Goal: Information Seeking & Learning: Learn about a topic

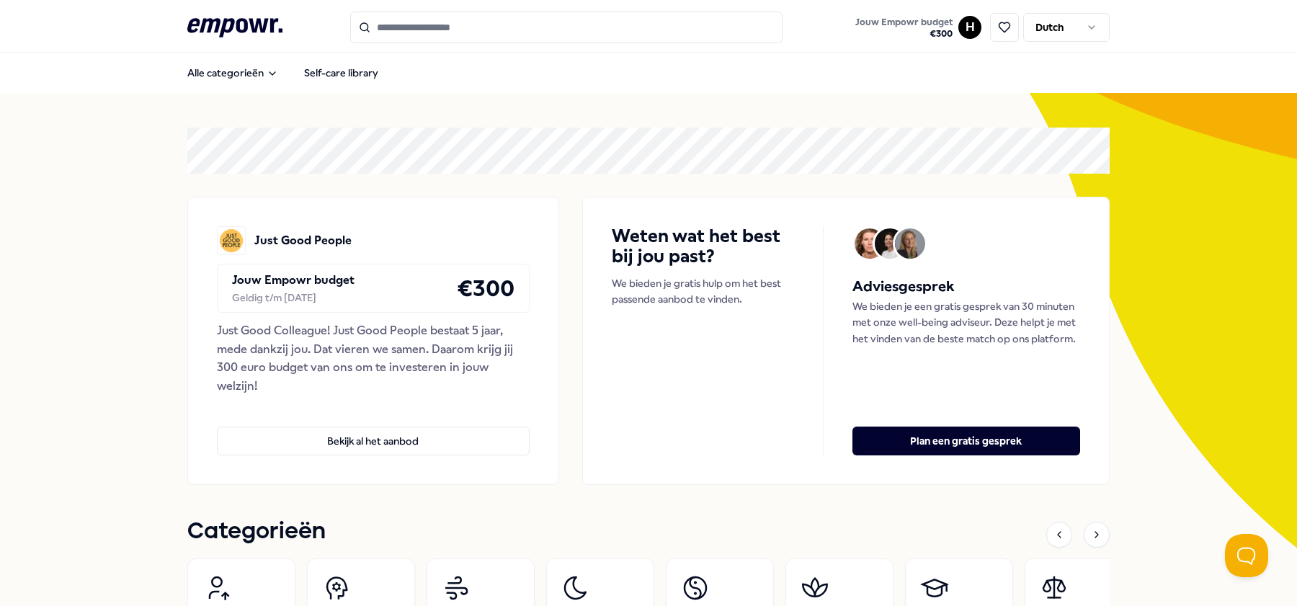
click at [429, 26] on input "Search for products, categories or subcategories" at bounding box center [566, 28] width 432 height 32
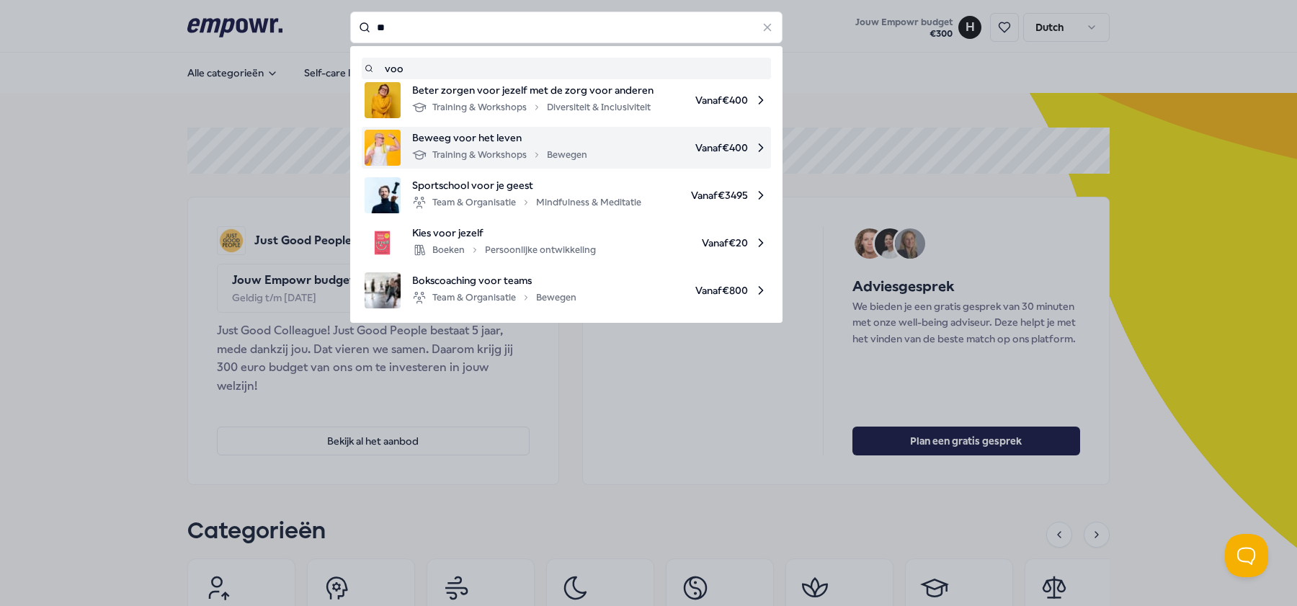
type input "*"
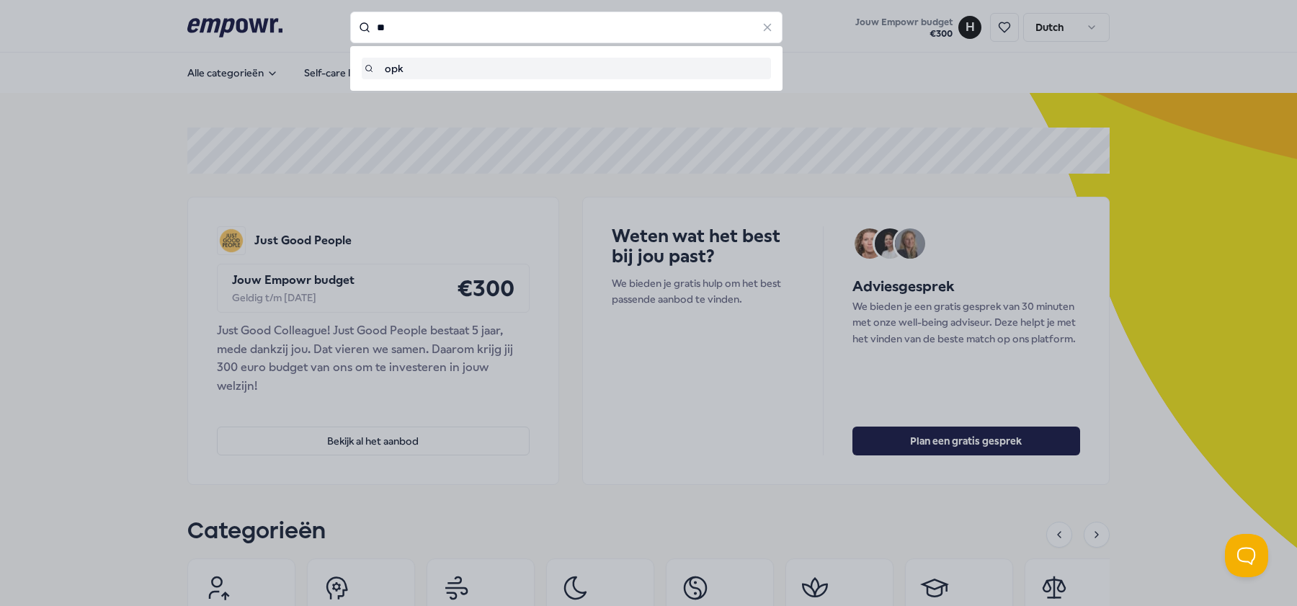
type input "*"
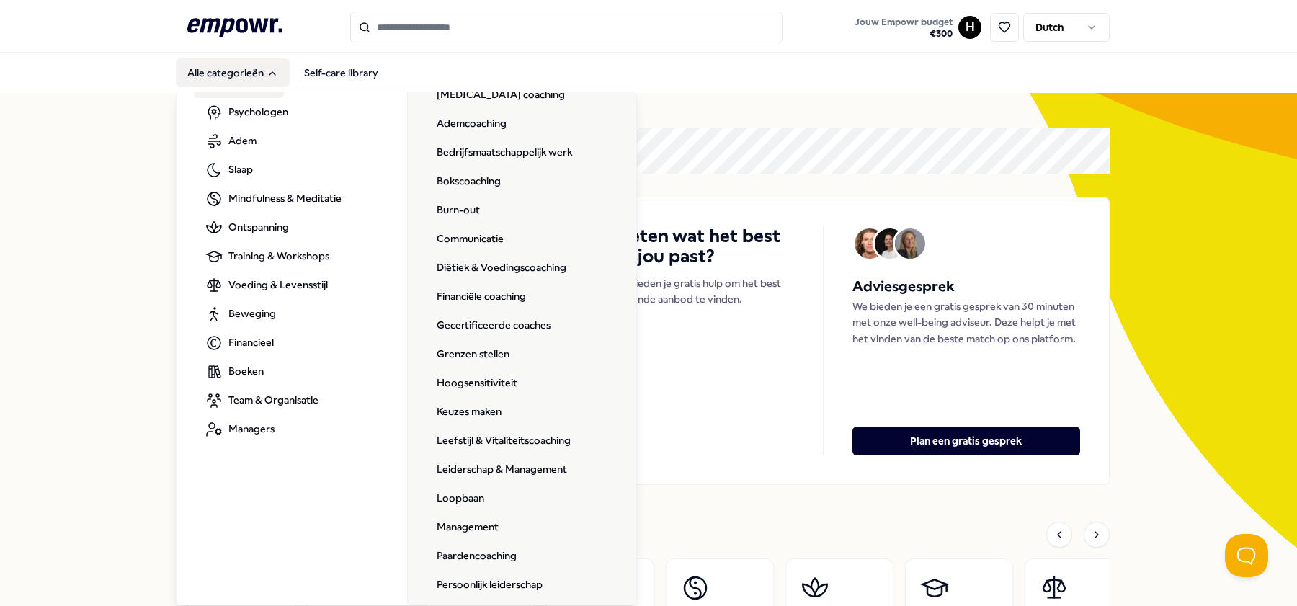
scroll to position [81, 0]
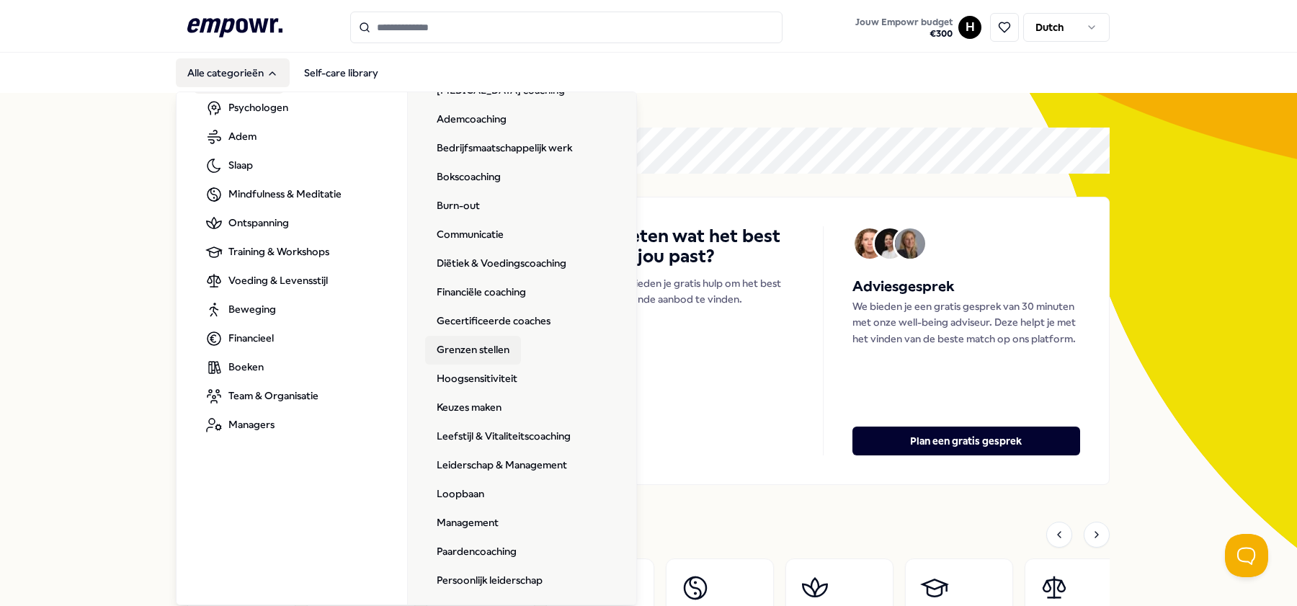
click at [452, 351] on link "Grenzen stellen" at bounding box center [473, 350] width 96 height 29
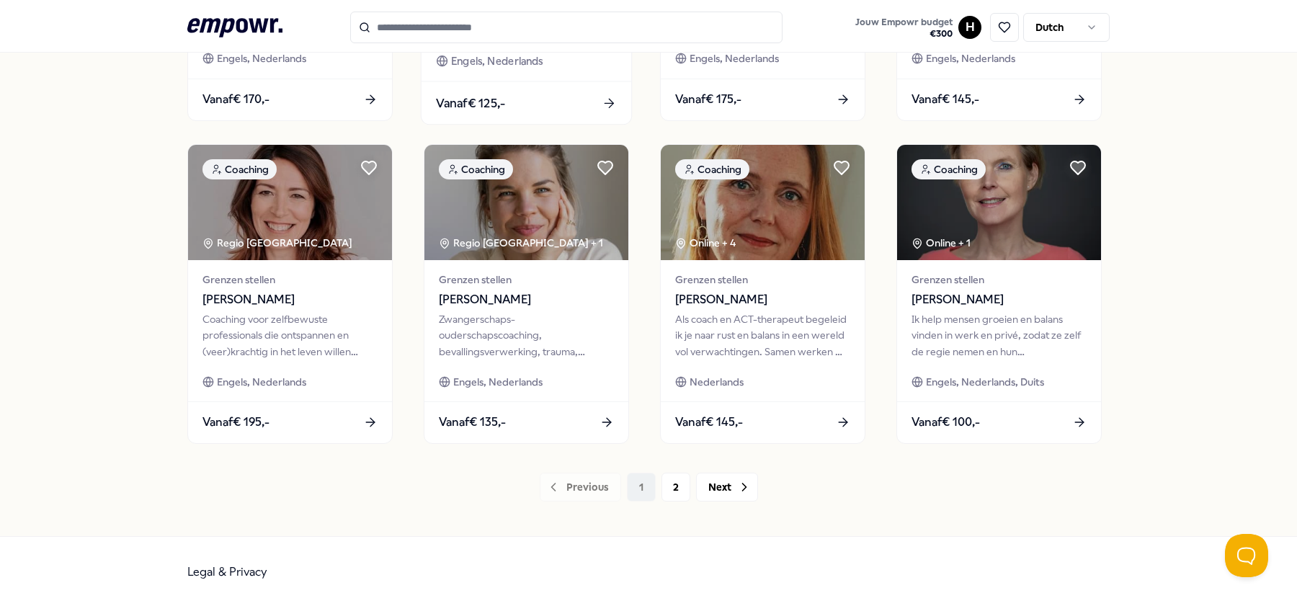
scroll to position [681, 0]
click at [674, 486] on button "2" at bounding box center [675, 487] width 29 height 29
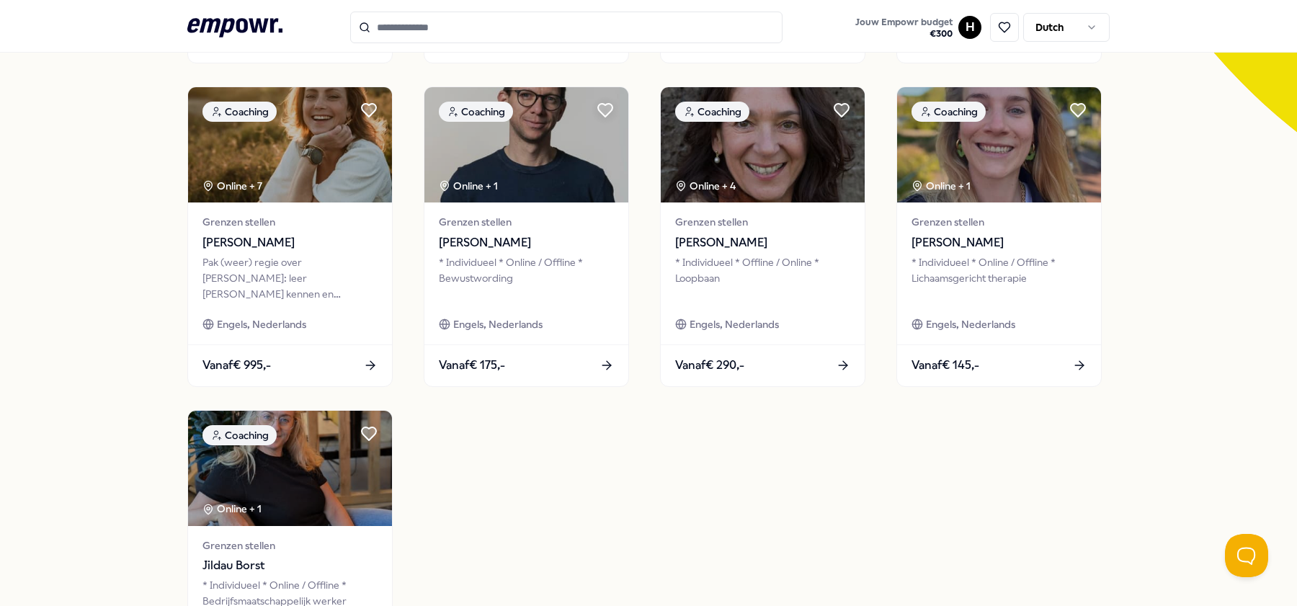
scroll to position [418, 0]
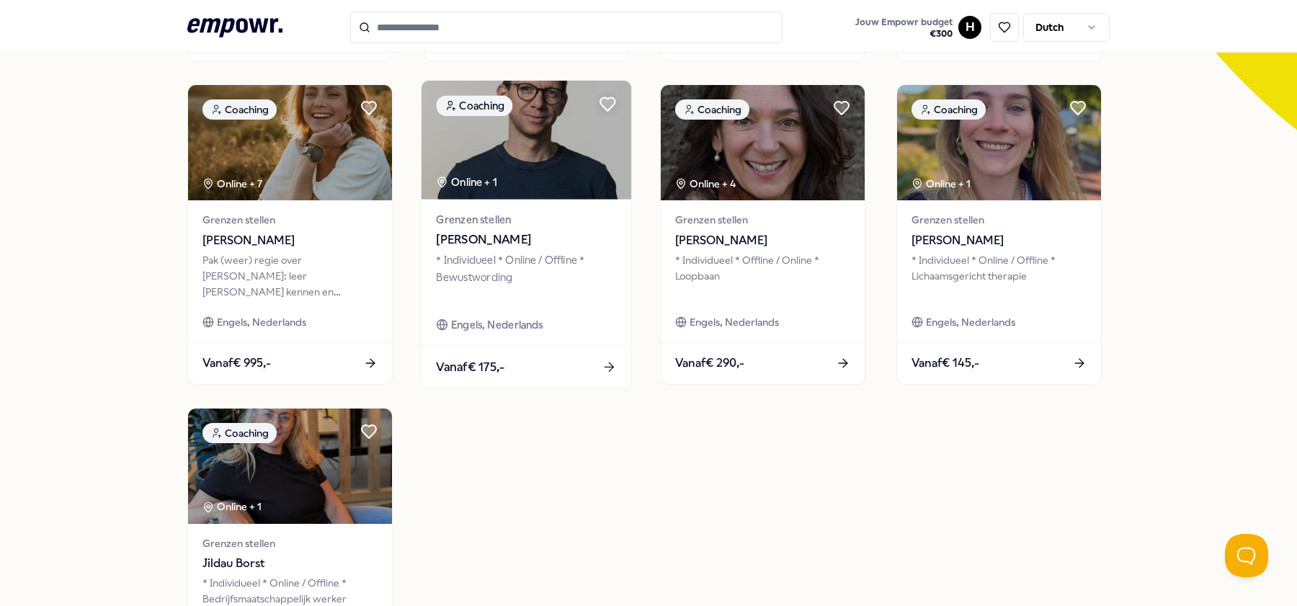
click at [537, 145] on img at bounding box center [526, 140] width 210 height 119
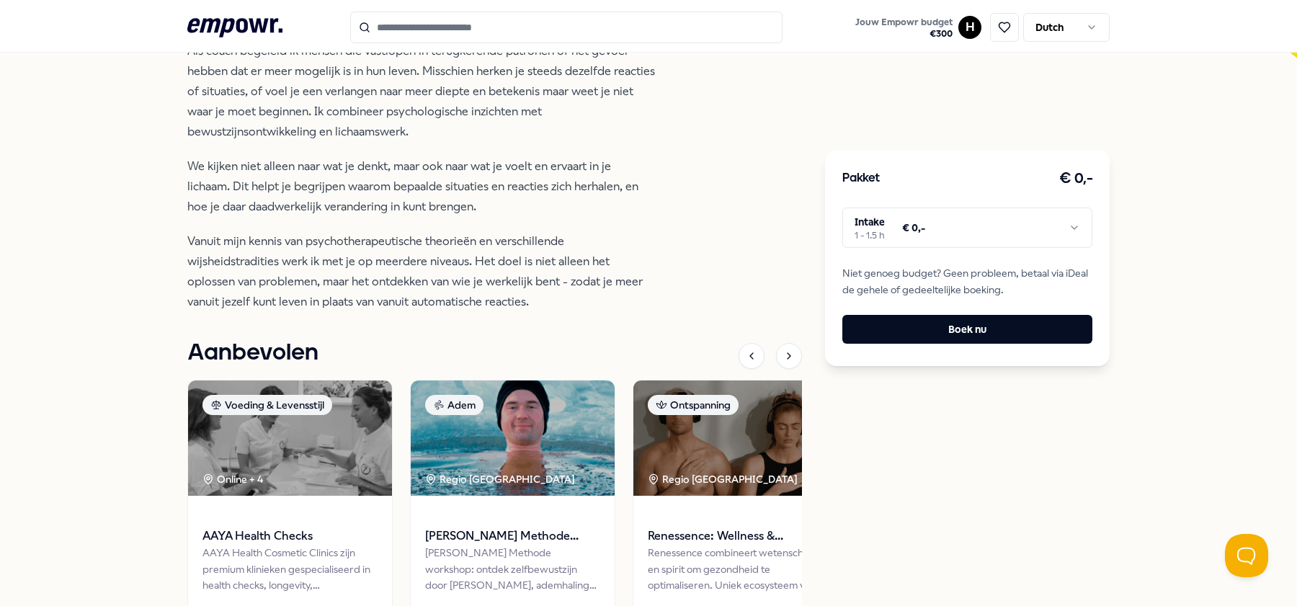
scroll to position [510, 0]
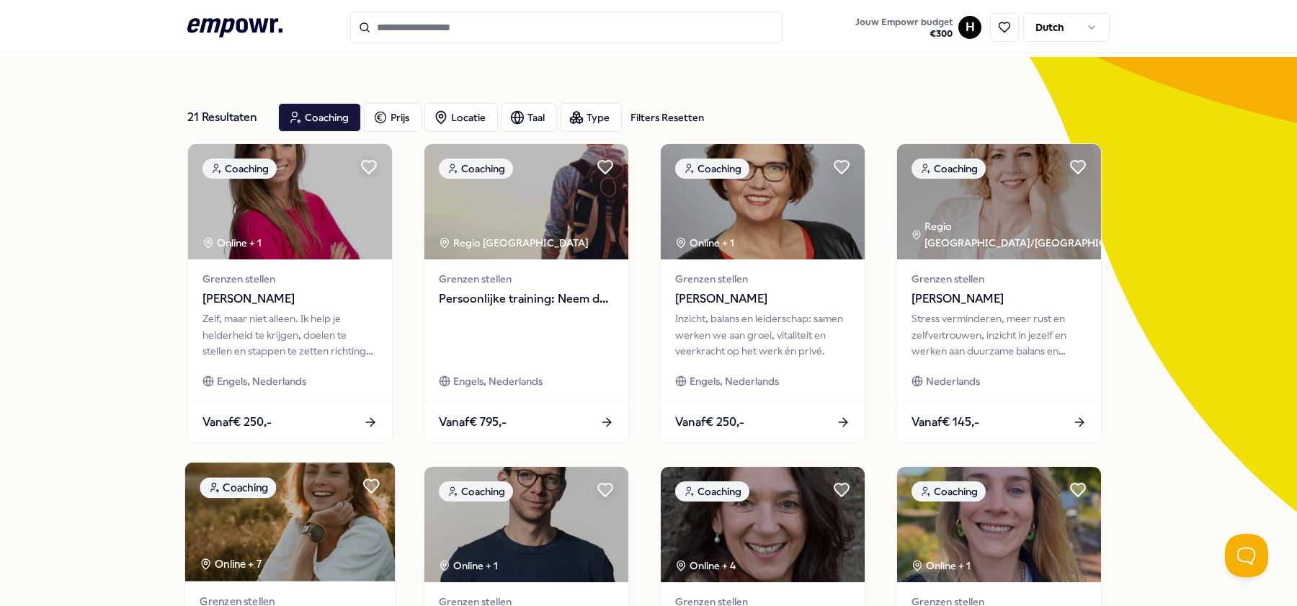
scroll to position [30, 0]
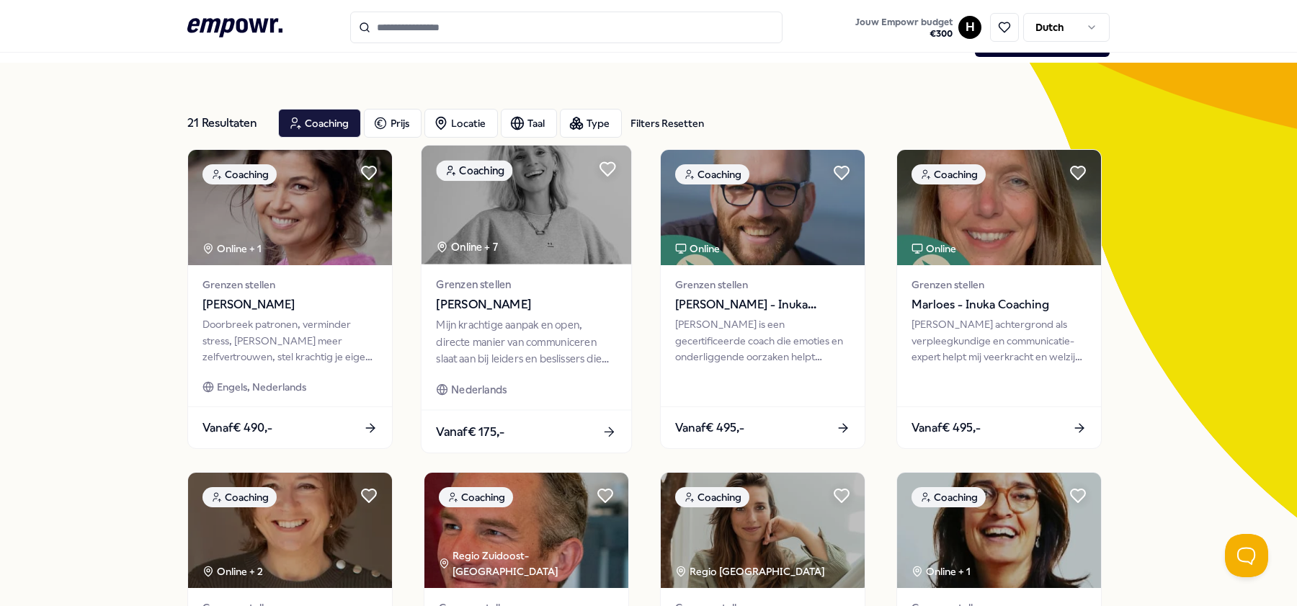
click at [450, 228] on img at bounding box center [526, 205] width 210 height 119
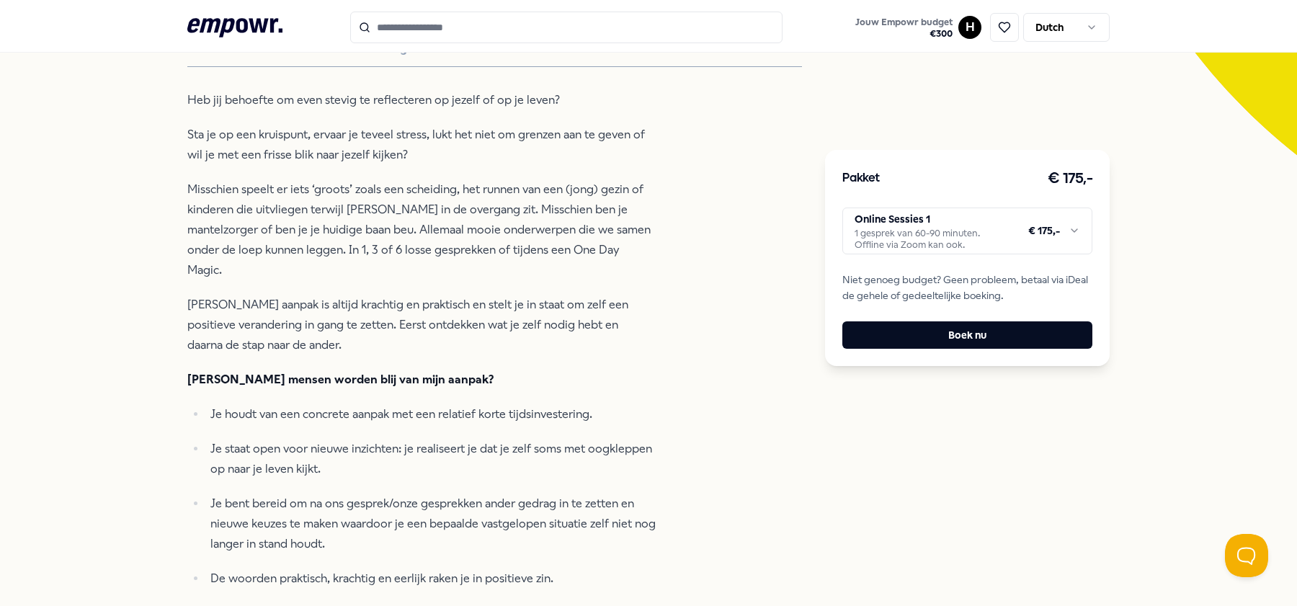
scroll to position [400, 0]
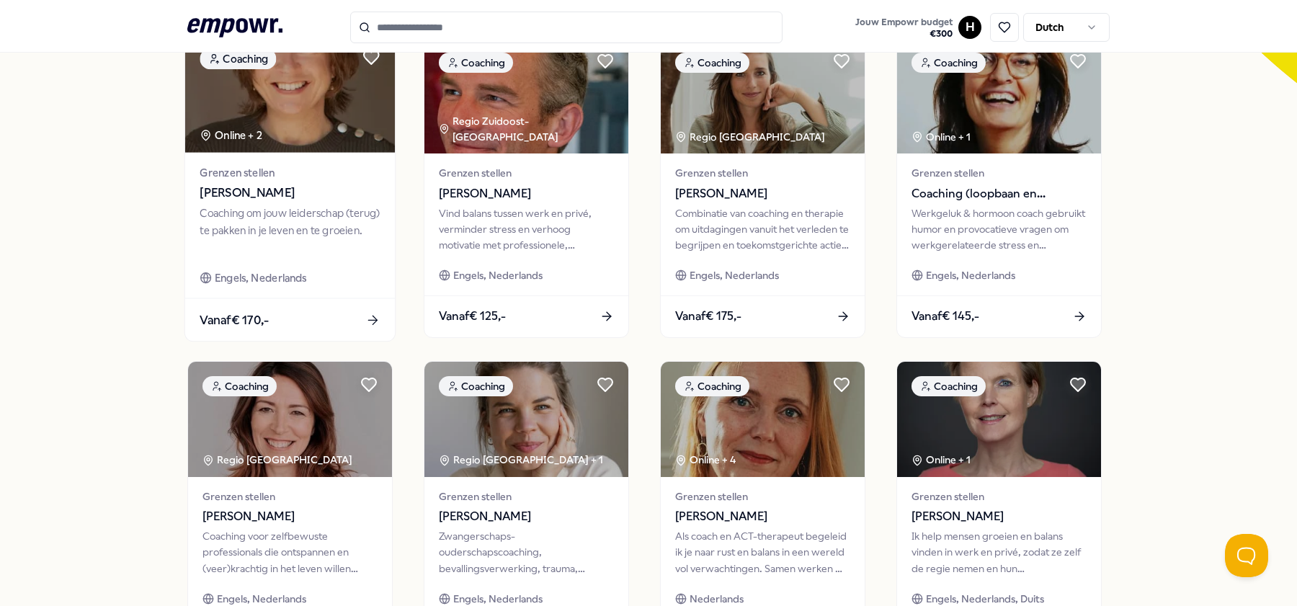
scroll to position [461, 0]
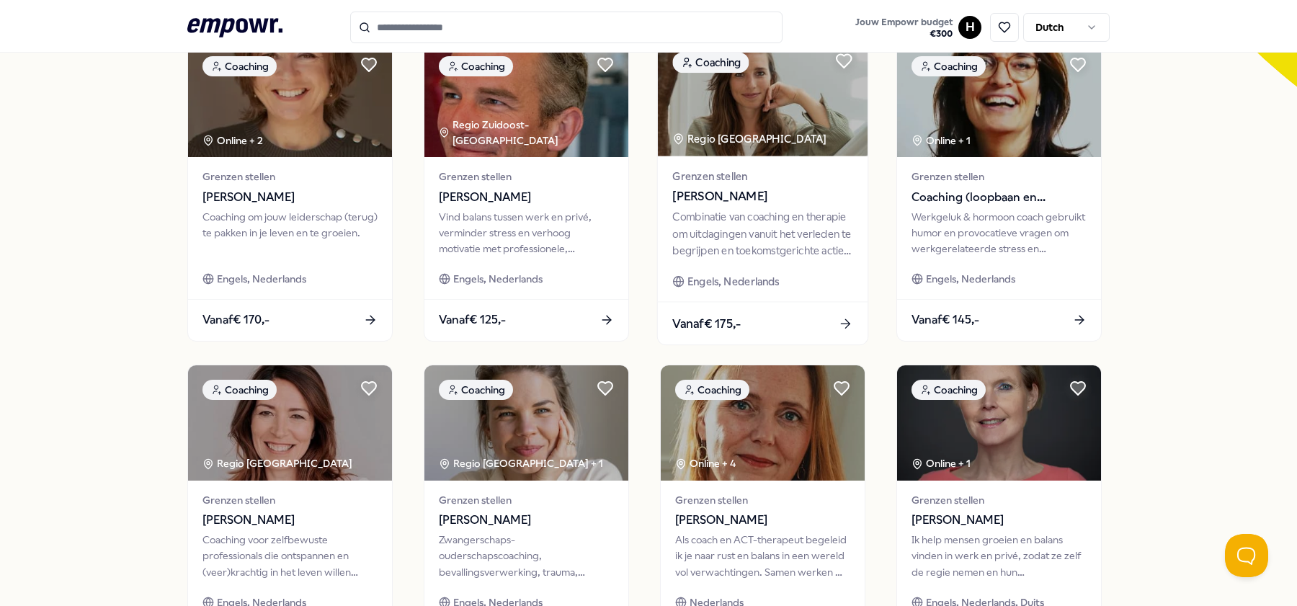
click at [733, 125] on img at bounding box center [763, 96] width 210 height 119
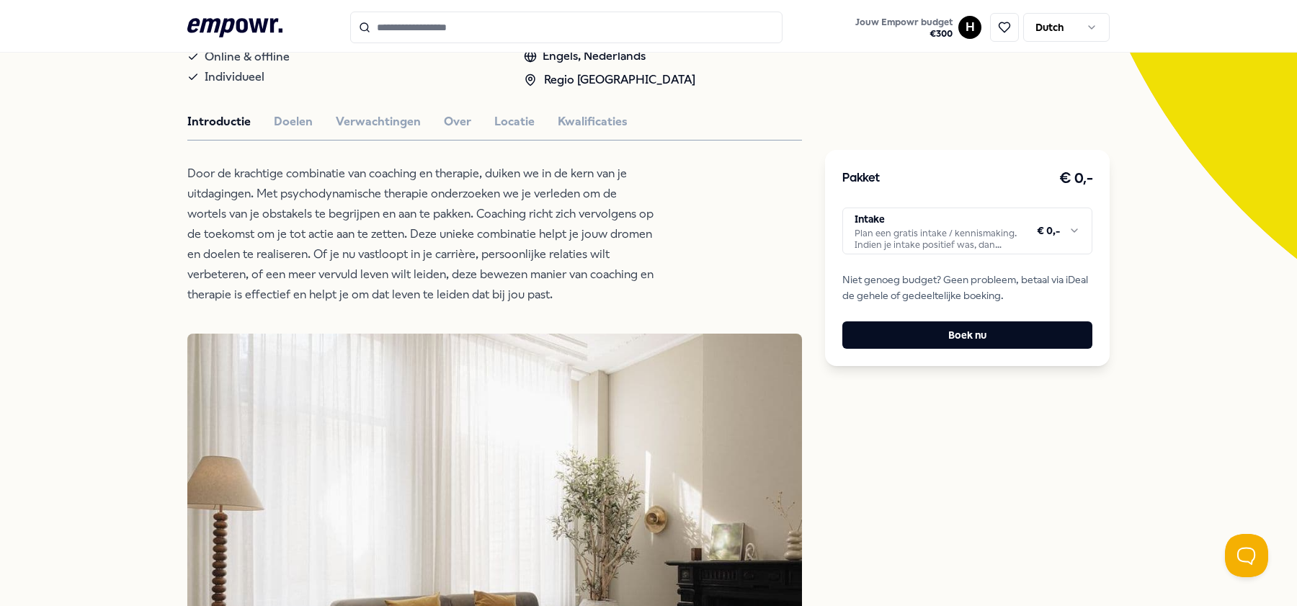
scroll to position [286, 0]
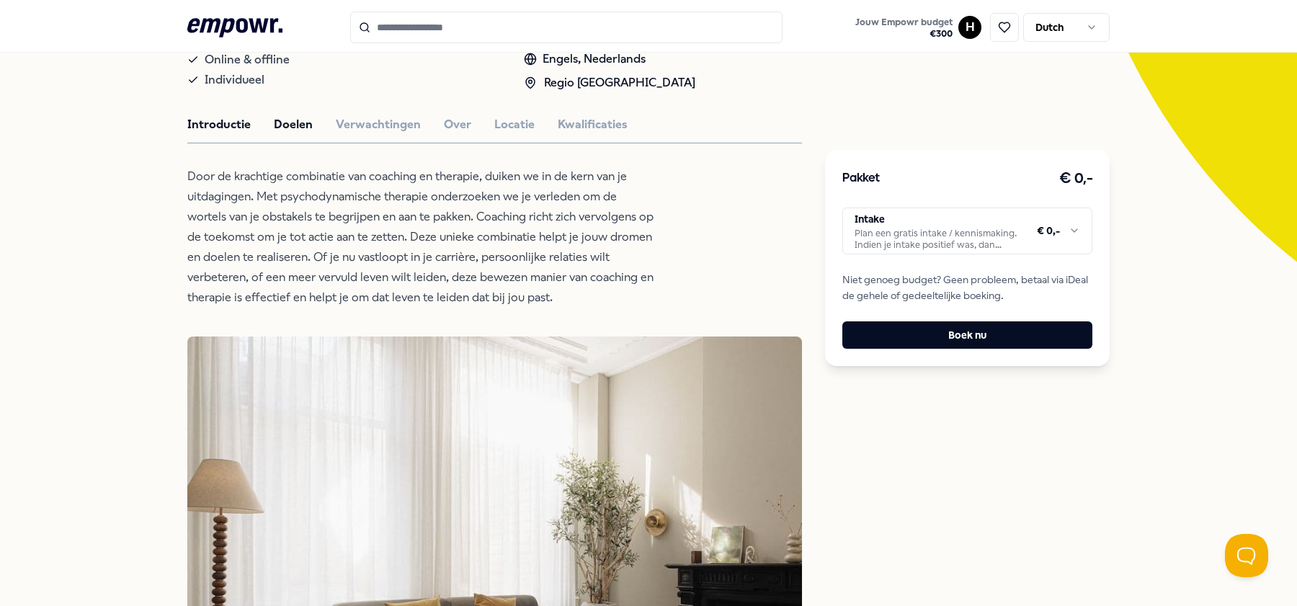
click at [307, 116] on button "Doelen" at bounding box center [293, 124] width 39 height 19
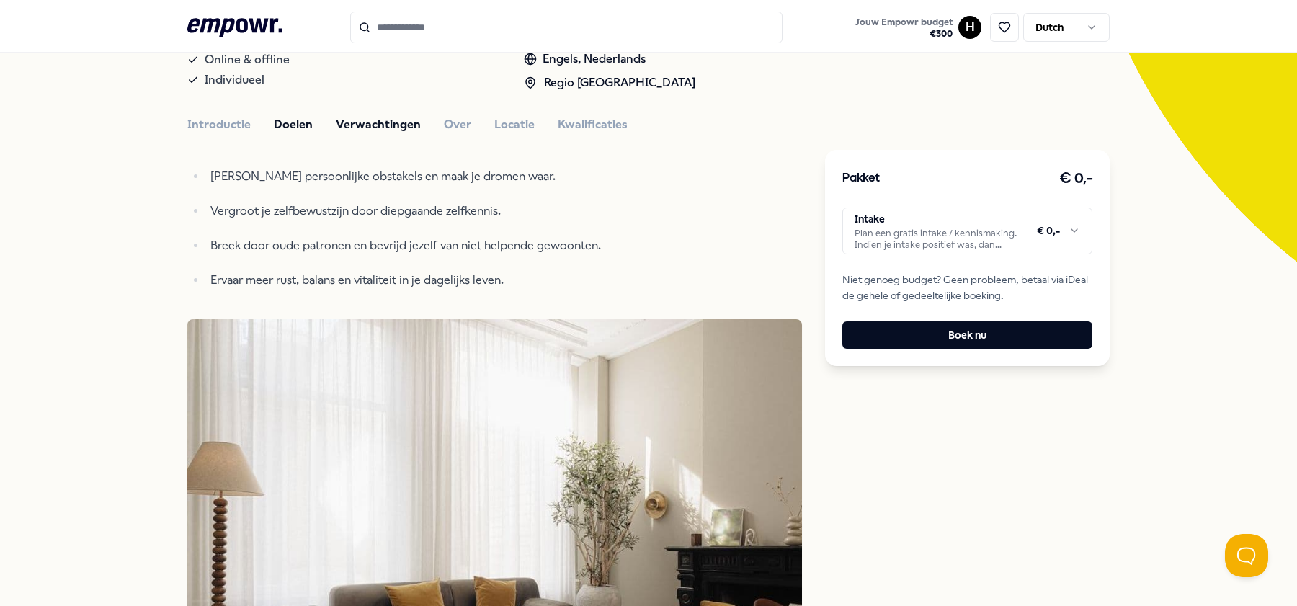
click at [386, 125] on button "Verwachtingen" at bounding box center [378, 124] width 85 height 19
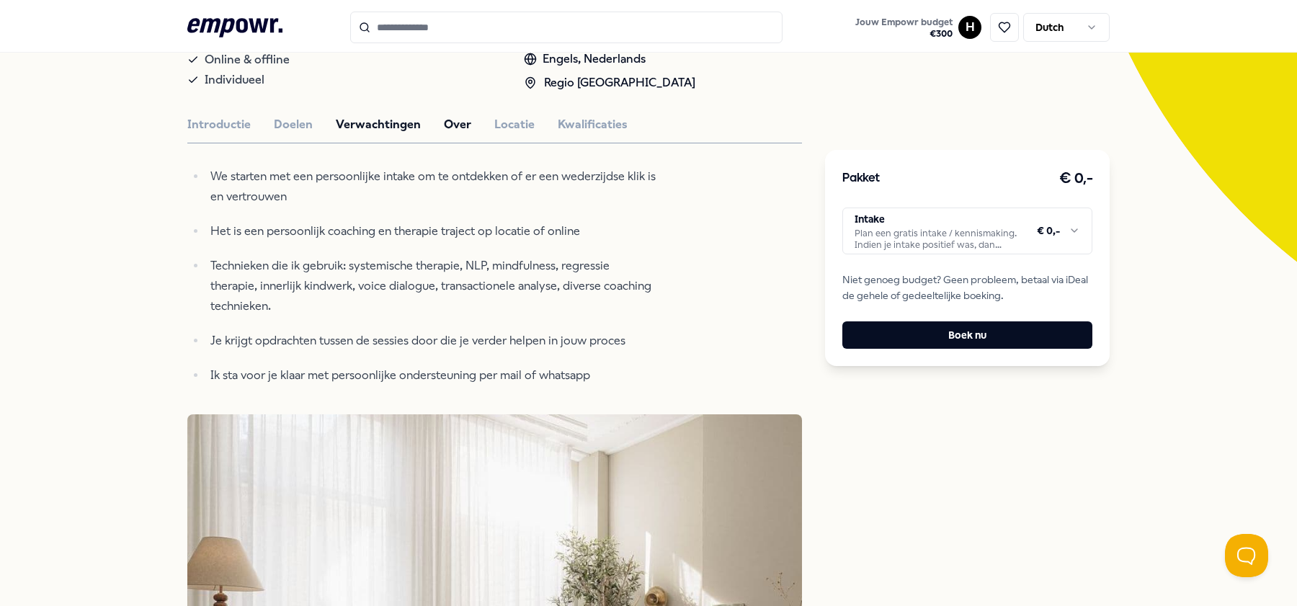
click at [453, 125] on button "Over" at bounding box center [457, 124] width 27 height 19
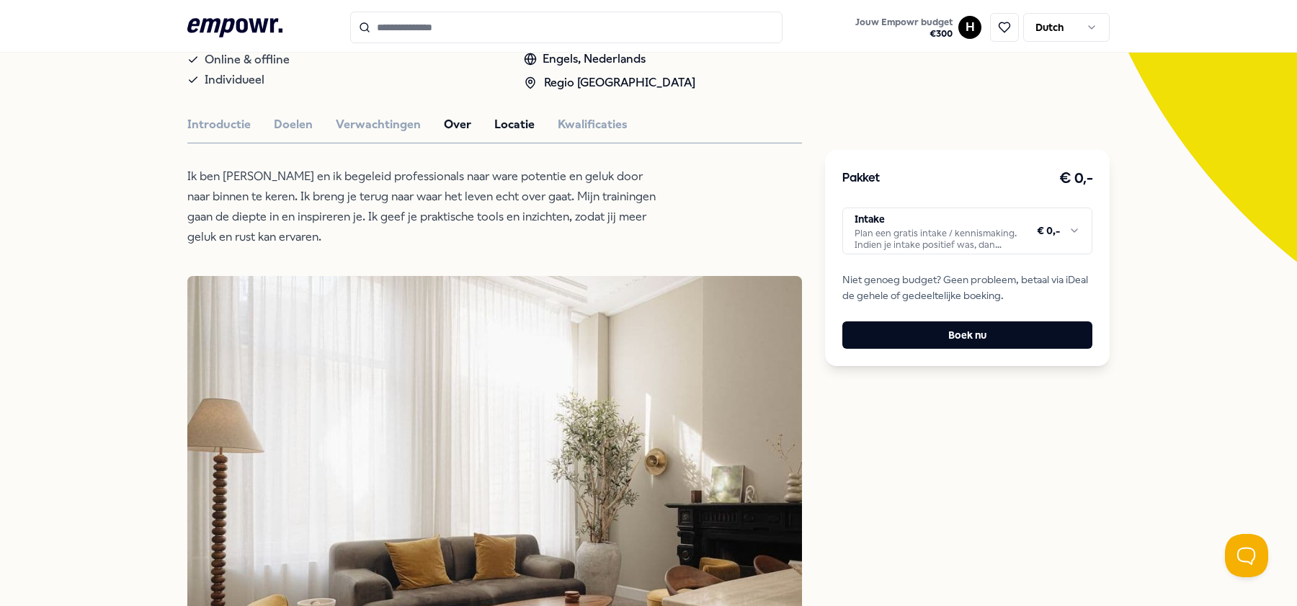
click at [495, 125] on button "Locatie" at bounding box center [514, 124] width 40 height 19
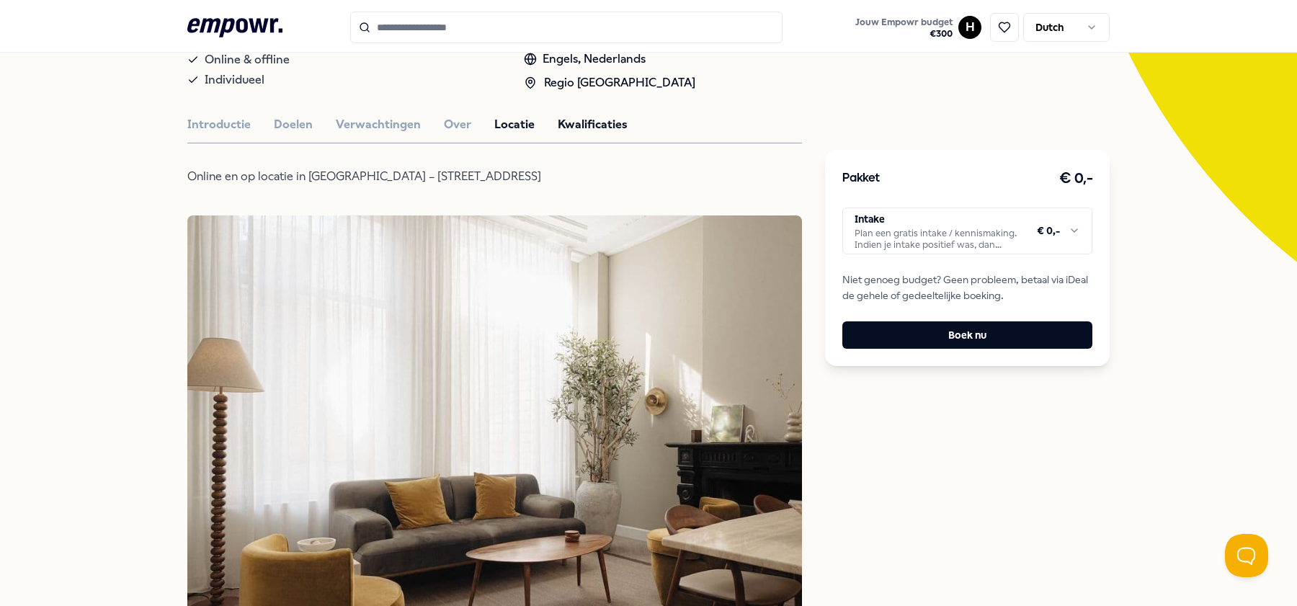
click at [558, 125] on button "Kwalificaties" at bounding box center [593, 124] width 70 height 19
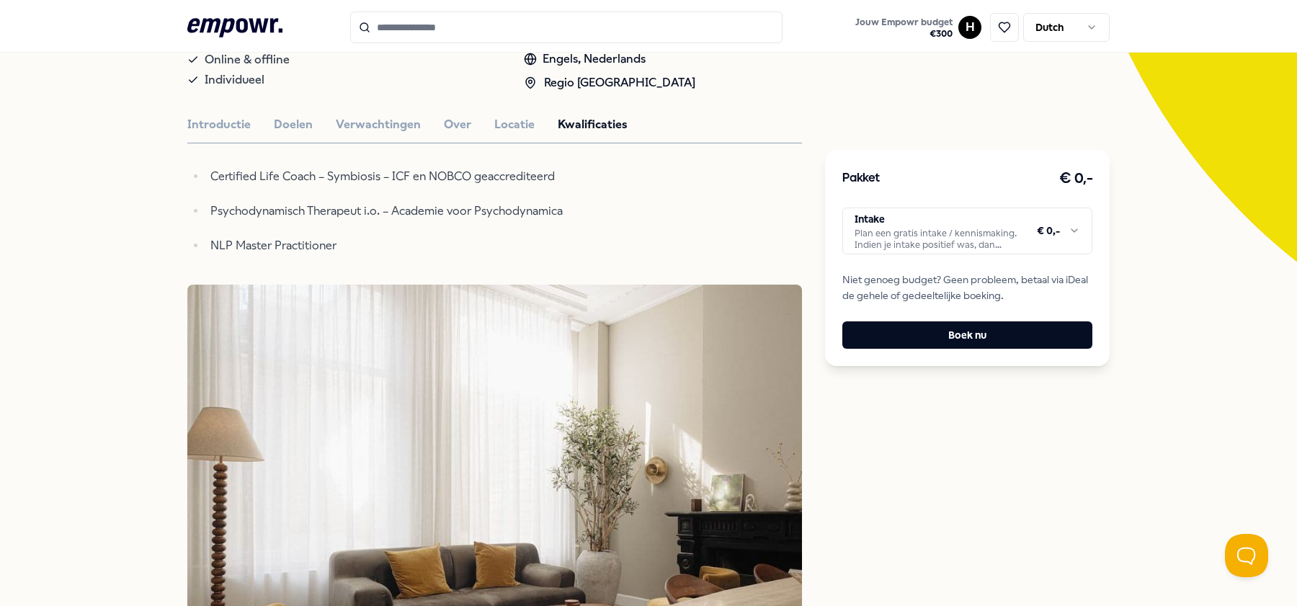
click at [903, 235] on html ".empowr-logo_svg__cls-1{fill:#03032f} Jouw Empowr budget € 300 H Dutch Alle cat…" at bounding box center [648, 303] width 1297 height 606
click at [796, 177] on html ".empowr-logo_svg__cls-1{fill:#03032f} Jouw Empowr budget € 300 H Dutch Alle cat…" at bounding box center [648, 303] width 1297 height 606
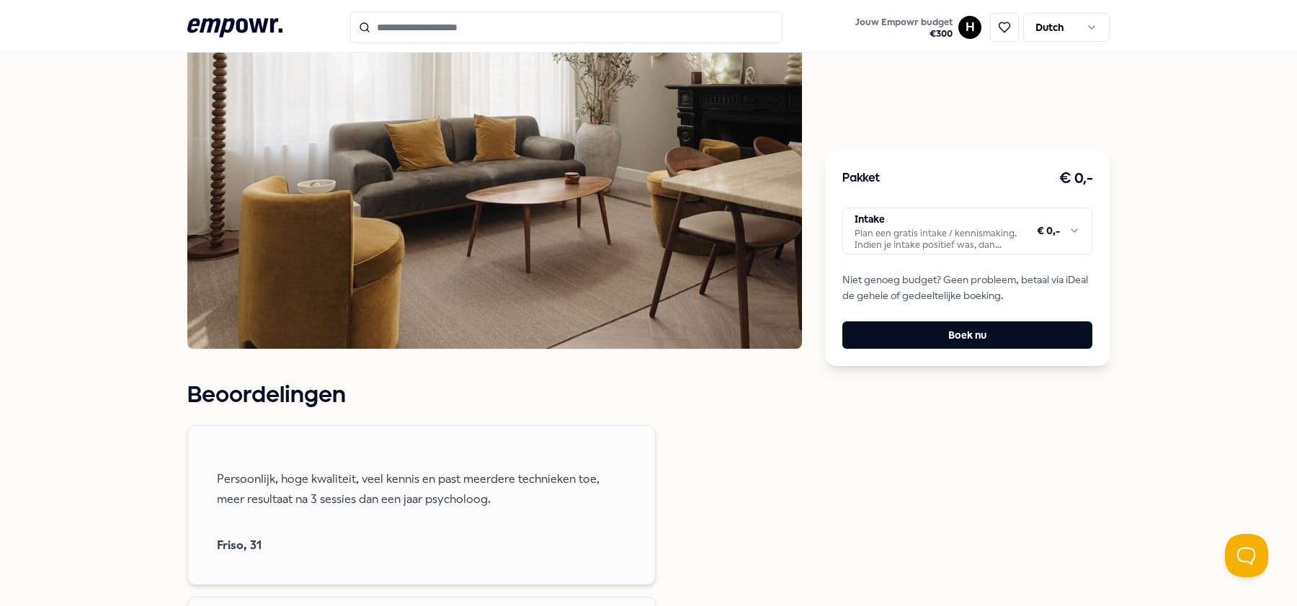
scroll to position [107, 0]
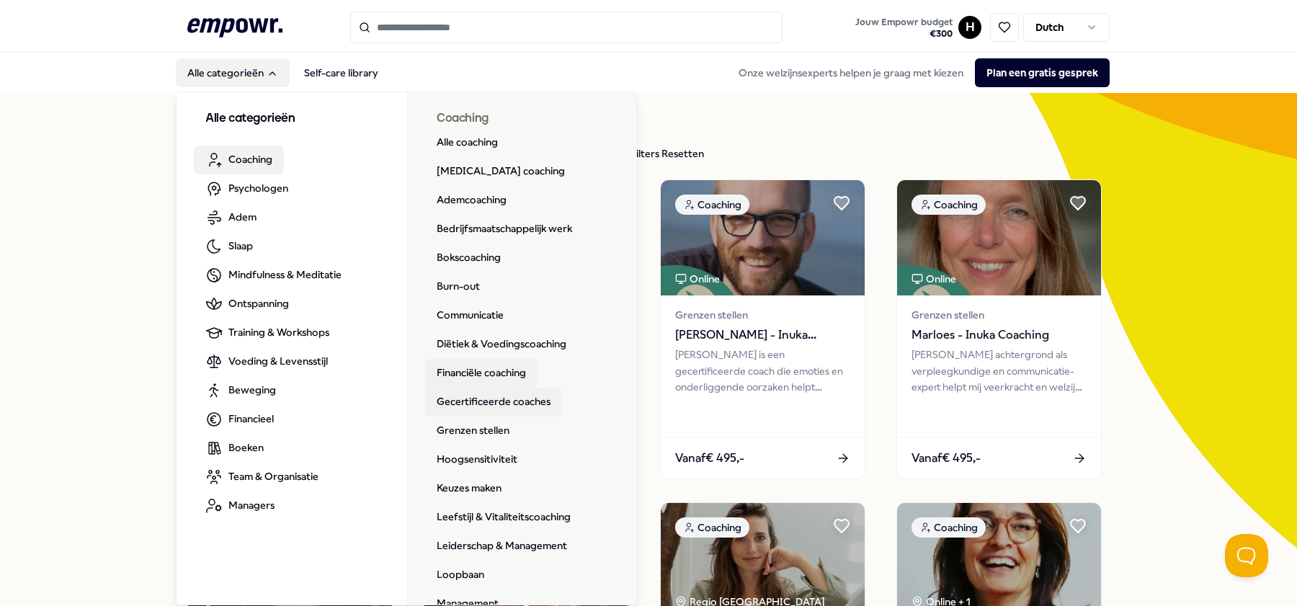
click at [471, 399] on link "Gecertificeerde coaches" at bounding box center [493, 402] width 137 height 29
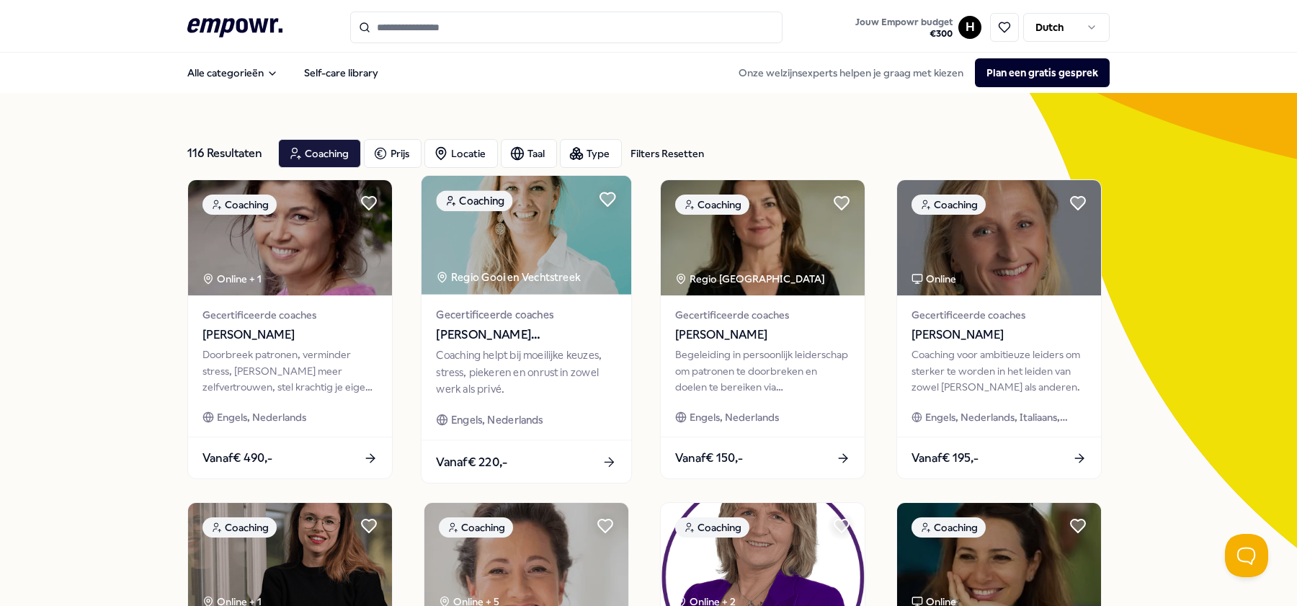
click at [532, 243] on img at bounding box center [526, 235] width 210 height 119
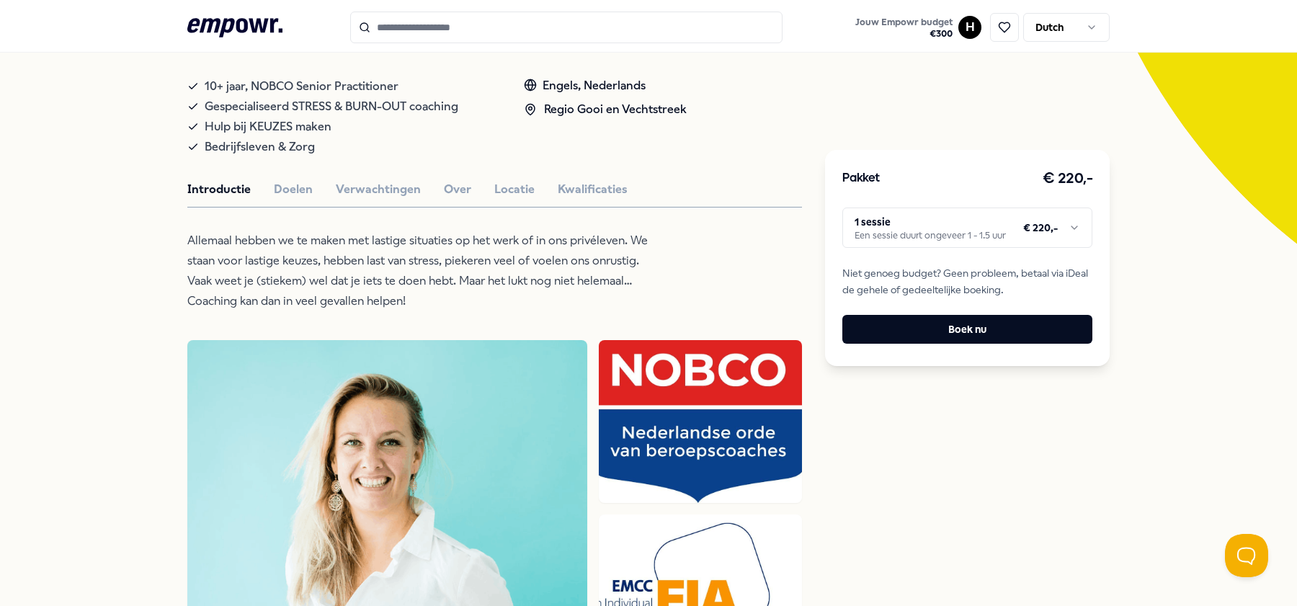
scroll to position [304, 0]
click at [274, 182] on button "Doelen" at bounding box center [293, 189] width 39 height 19
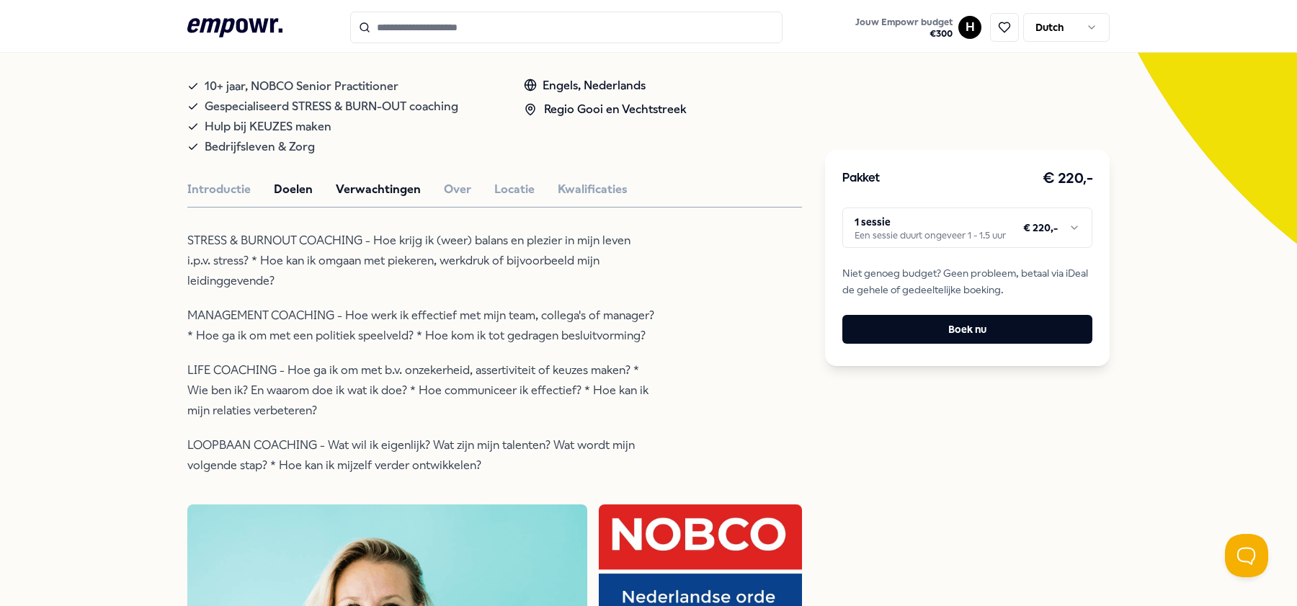
click at [359, 183] on button "Verwachtingen" at bounding box center [378, 189] width 85 height 19
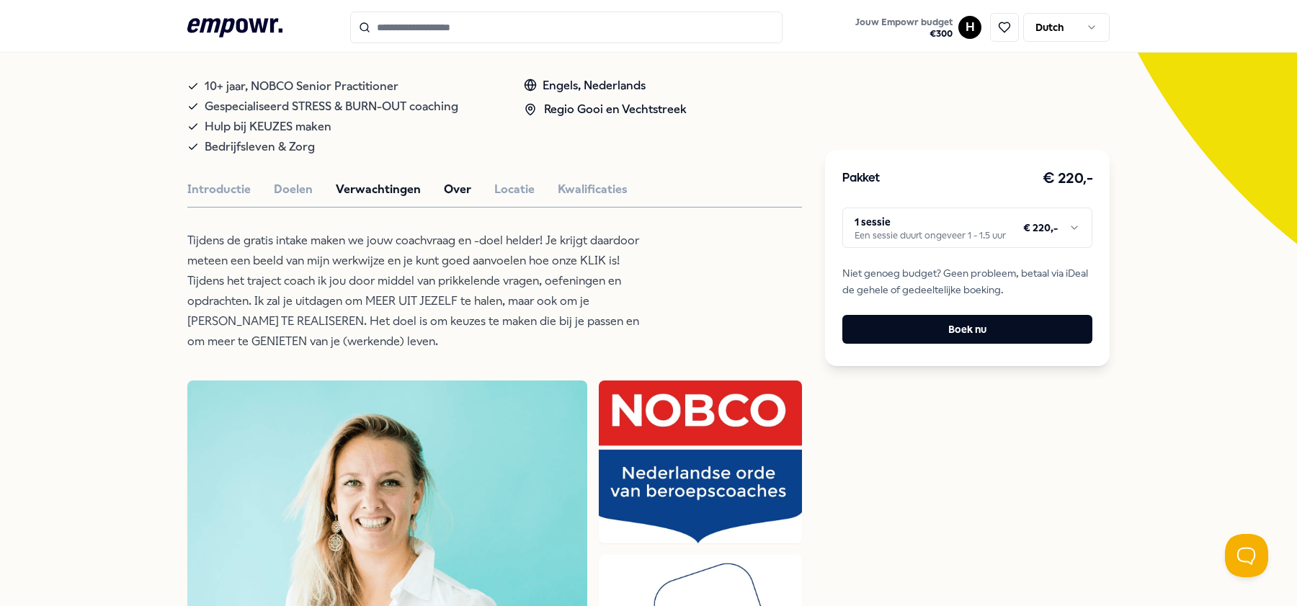
click at [460, 195] on button "Over" at bounding box center [457, 189] width 27 height 19
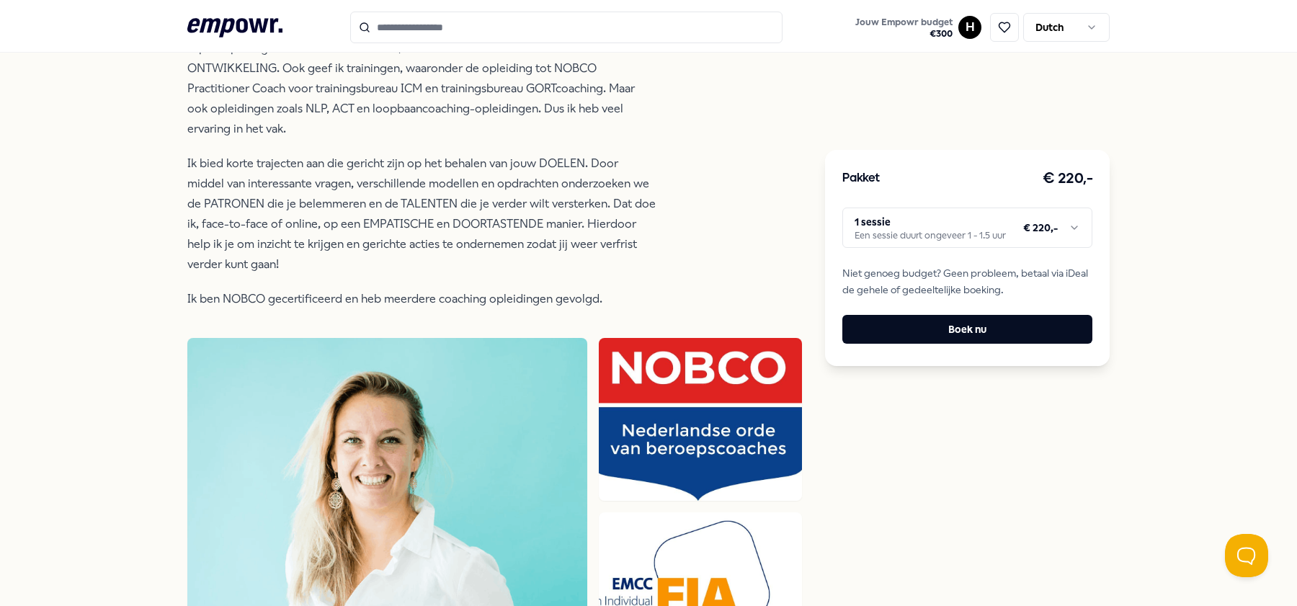
scroll to position [640, 0]
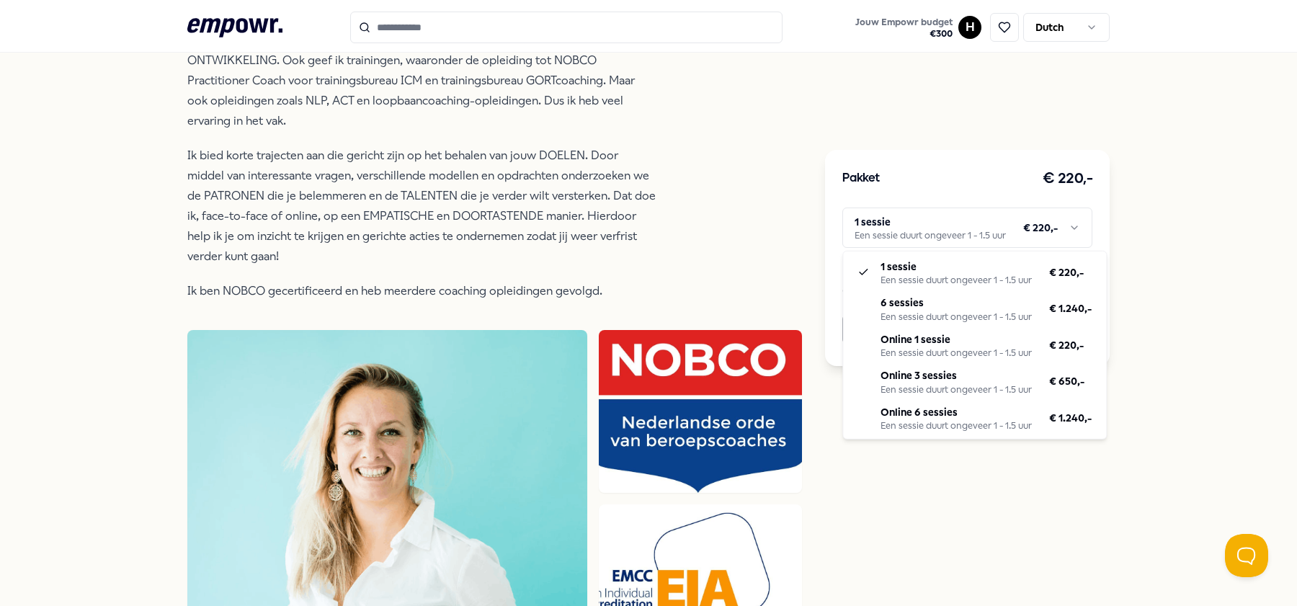
click at [968, 239] on html ".empowr-logo_svg__cls-1{fill:#03032f} Jouw Empowr budget € 300 H Dutch Alle cat…" at bounding box center [648, 303] width 1297 height 606
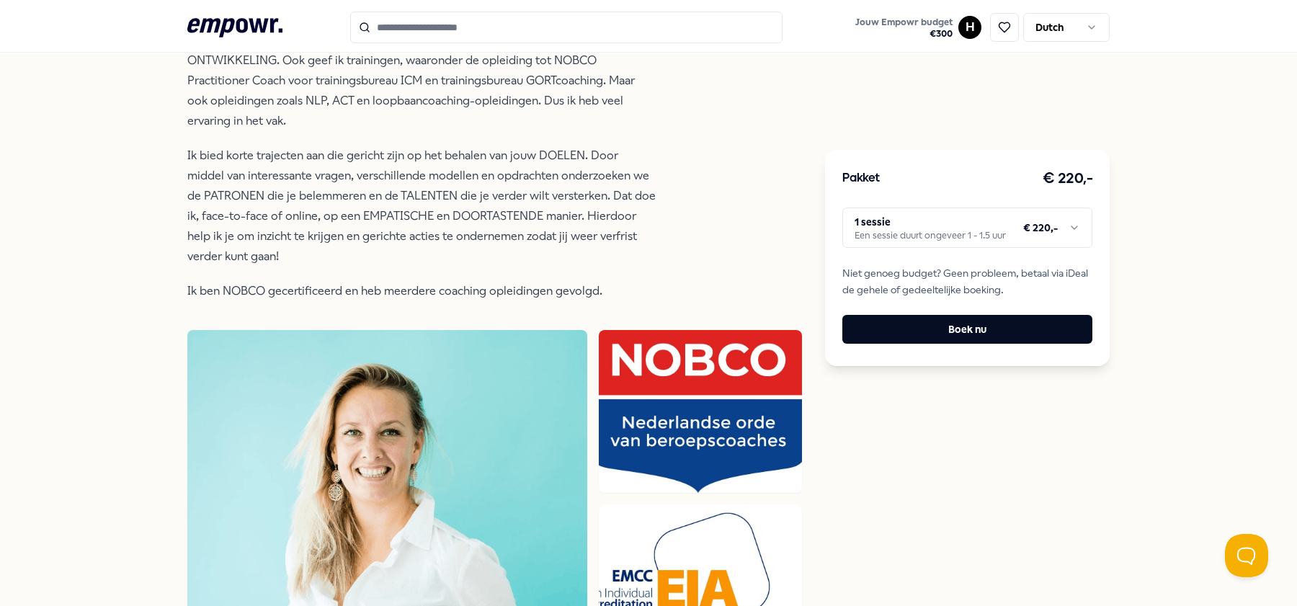
click at [968, 239] on html ".empowr-logo_svg__cls-1{fill:#03032f} Jouw Empowr budget € 300 H Dutch Alle cat…" at bounding box center [648, 303] width 1297 height 606
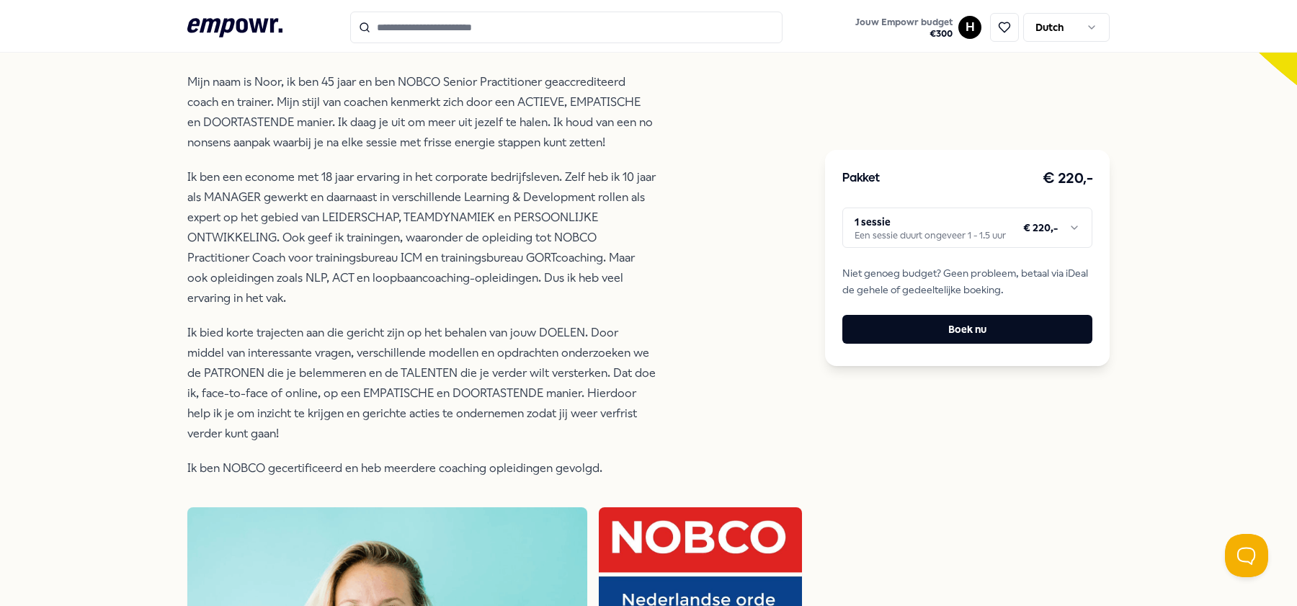
scroll to position [171, 0]
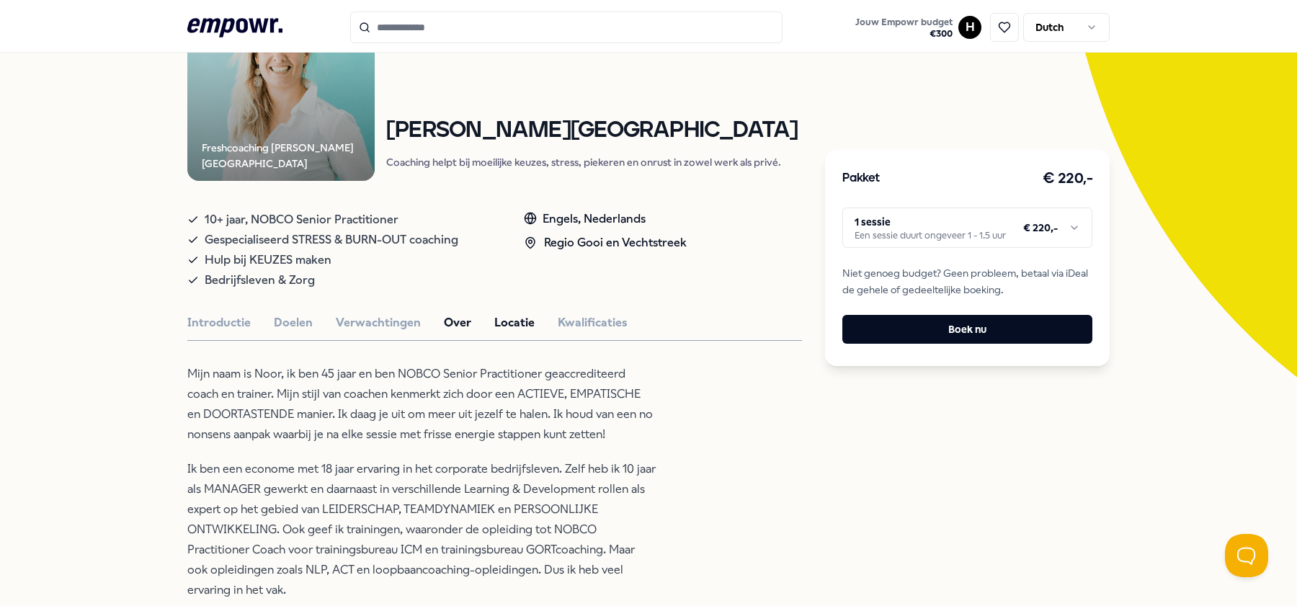
click at [504, 318] on button "Locatie" at bounding box center [514, 322] width 40 height 19
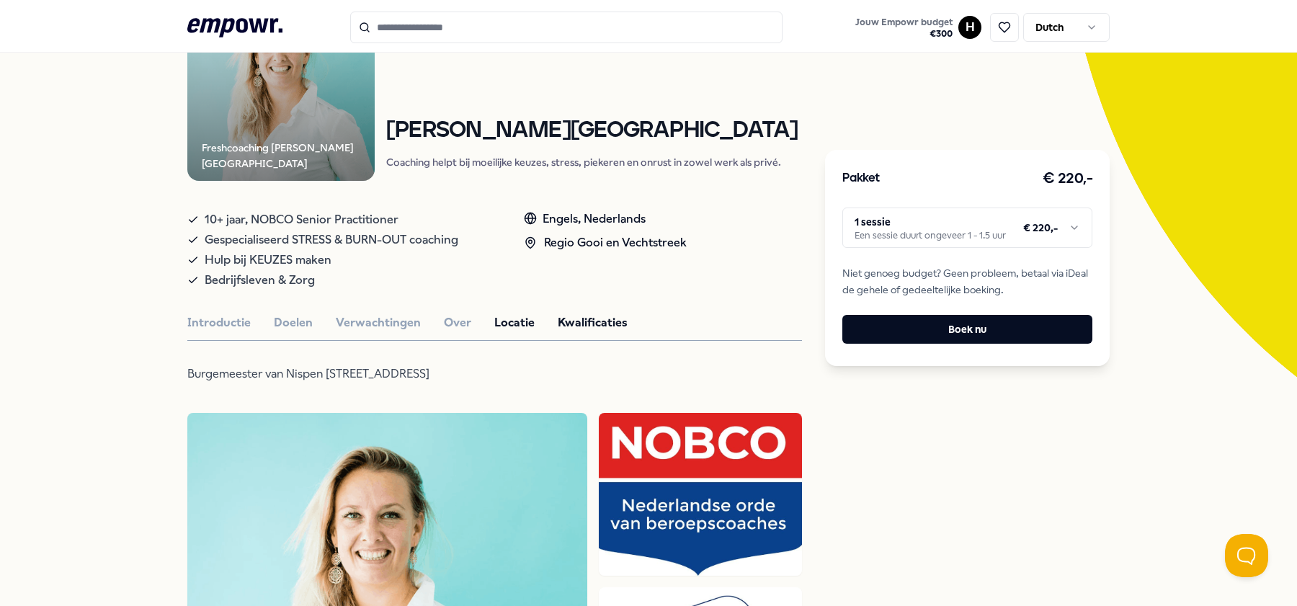
click at [602, 313] on button "Kwalificaties" at bounding box center [593, 322] width 70 height 19
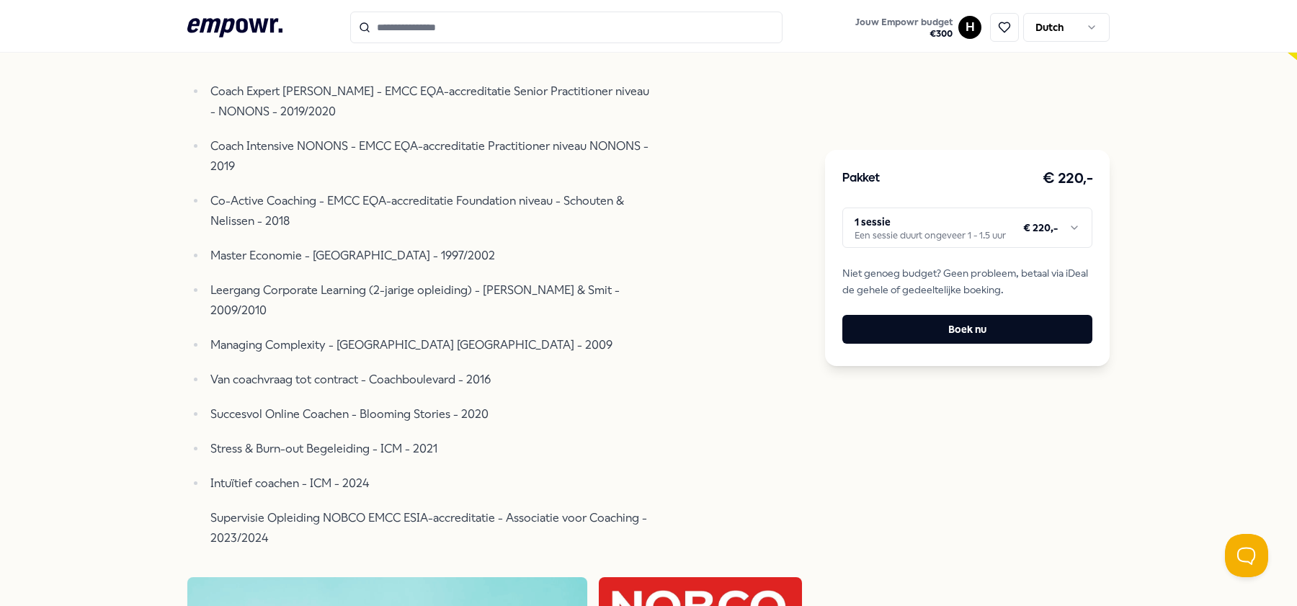
scroll to position [0, 0]
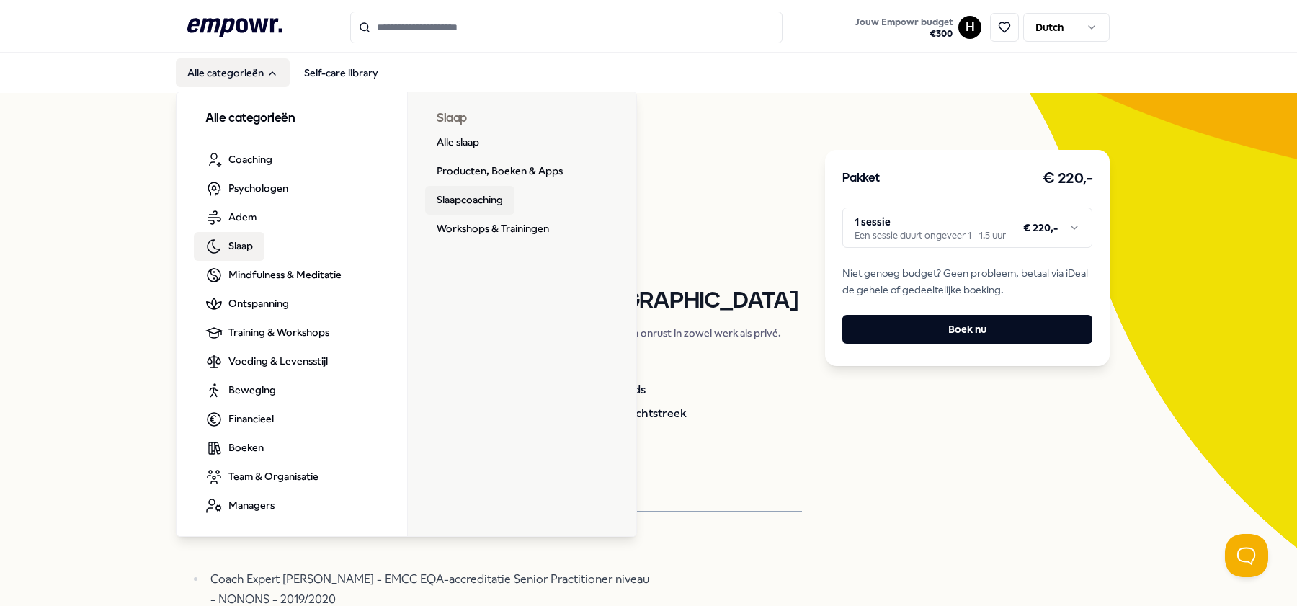
click at [465, 195] on link "Slaapcoaching" at bounding box center [469, 200] width 89 height 29
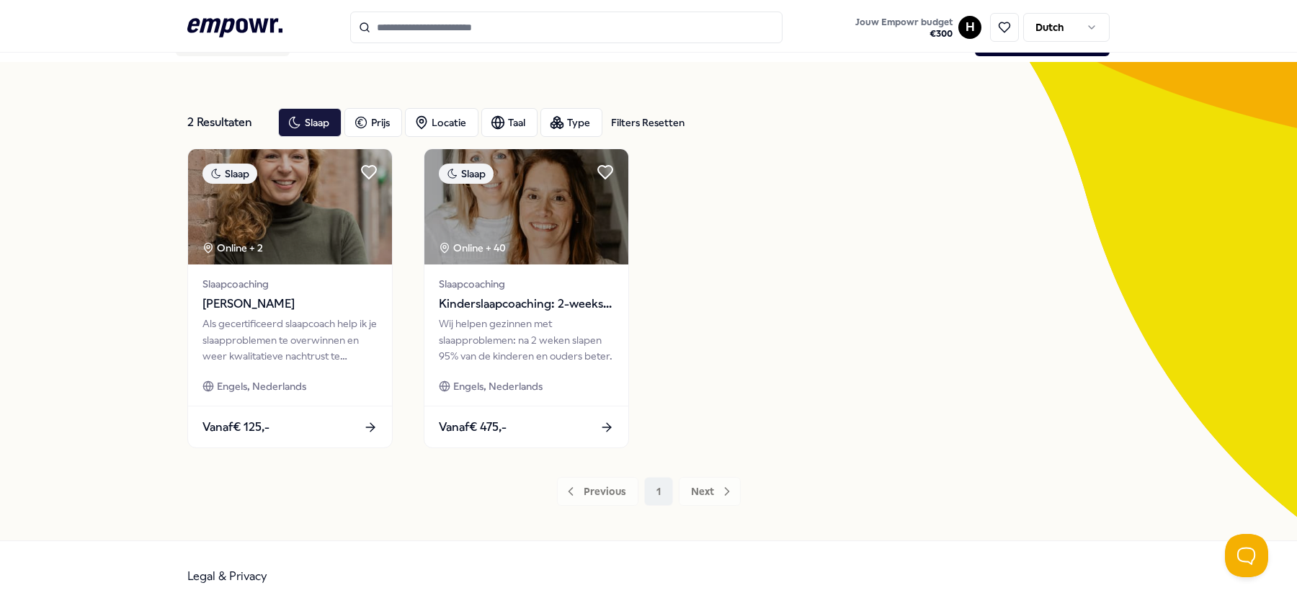
scroll to position [33, 0]
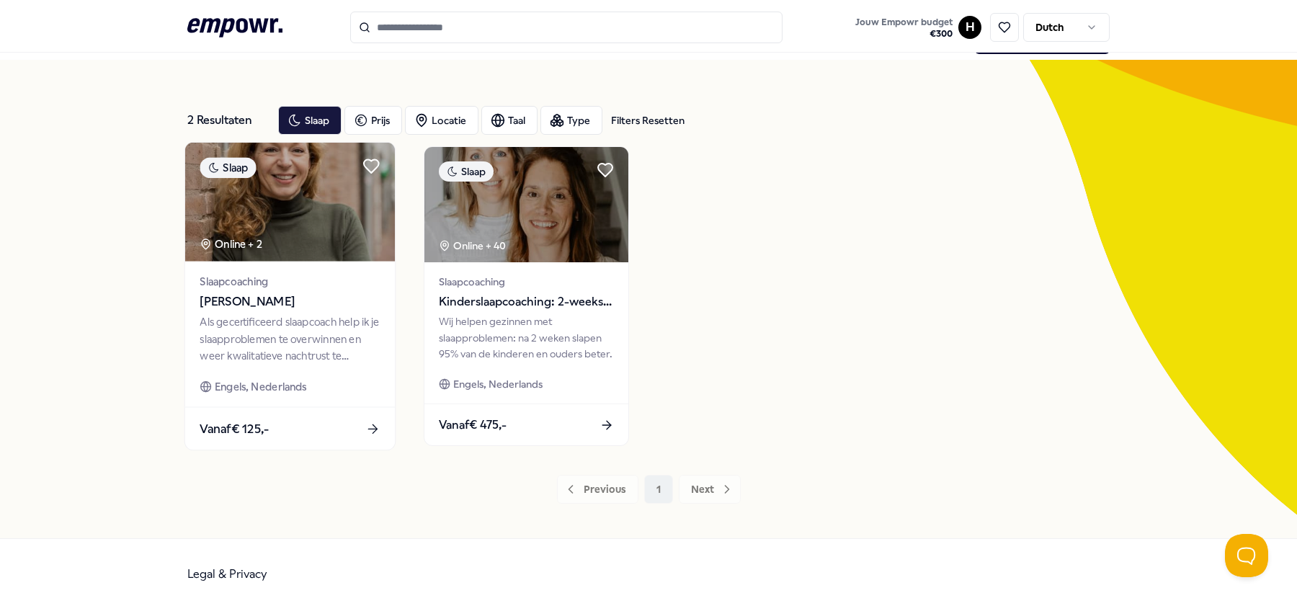
click at [331, 189] on img at bounding box center [290, 202] width 210 height 119
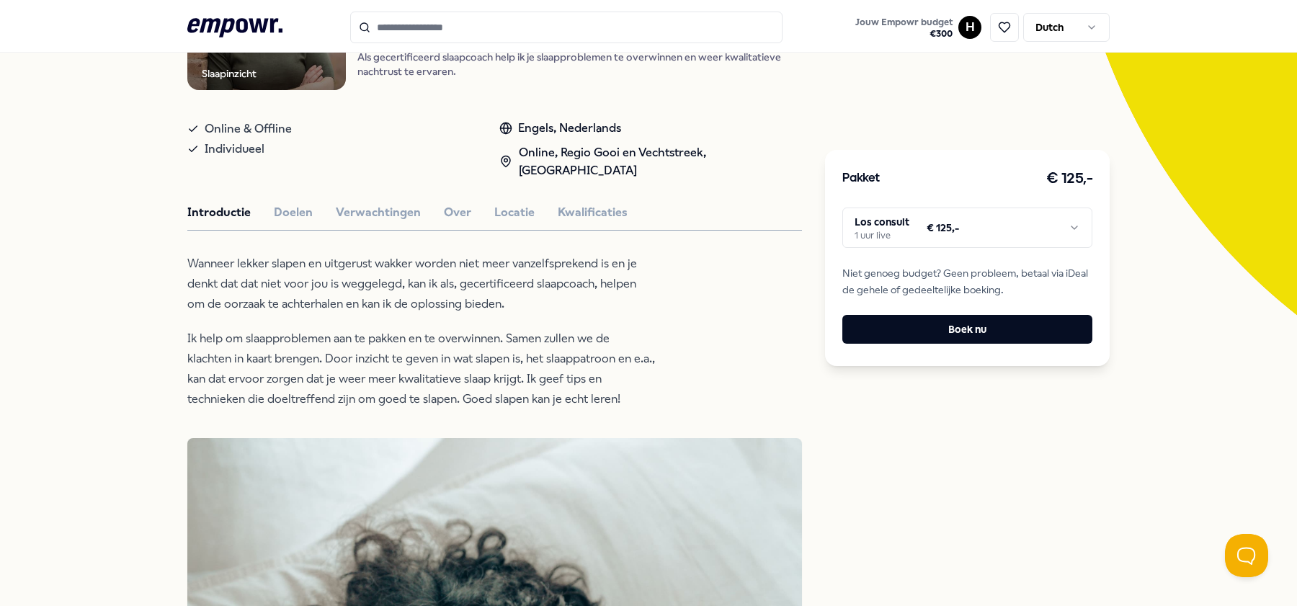
scroll to position [252, 0]
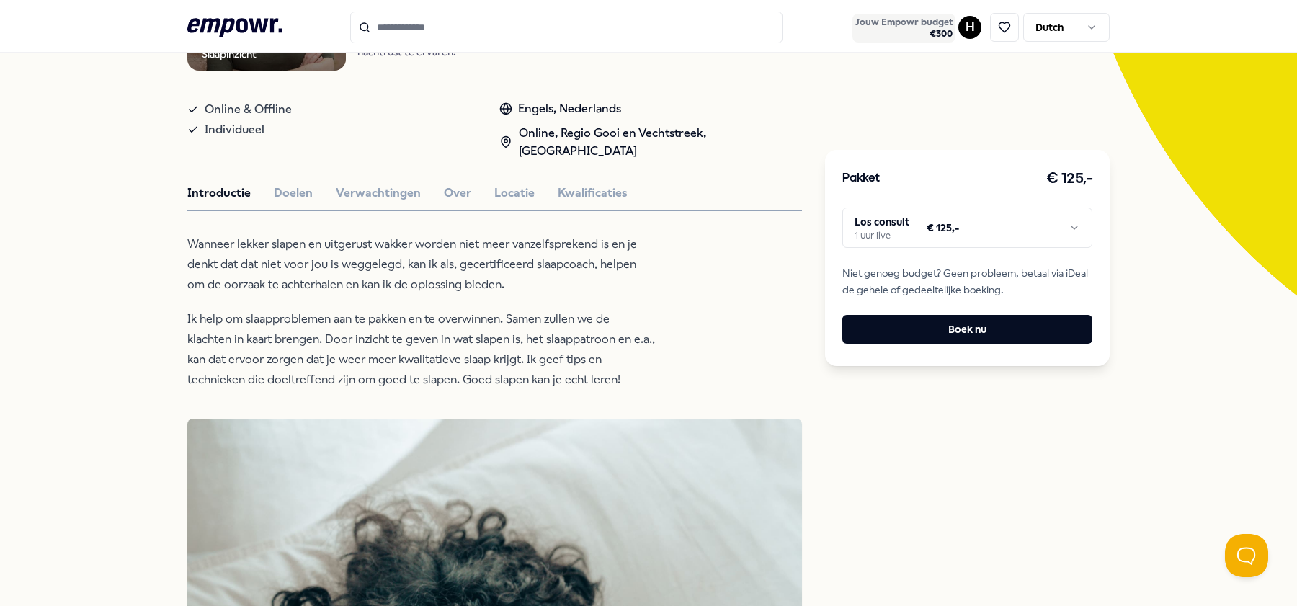
click at [934, 28] on span "€ 300" at bounding box center [903, 34] width 97 height 12
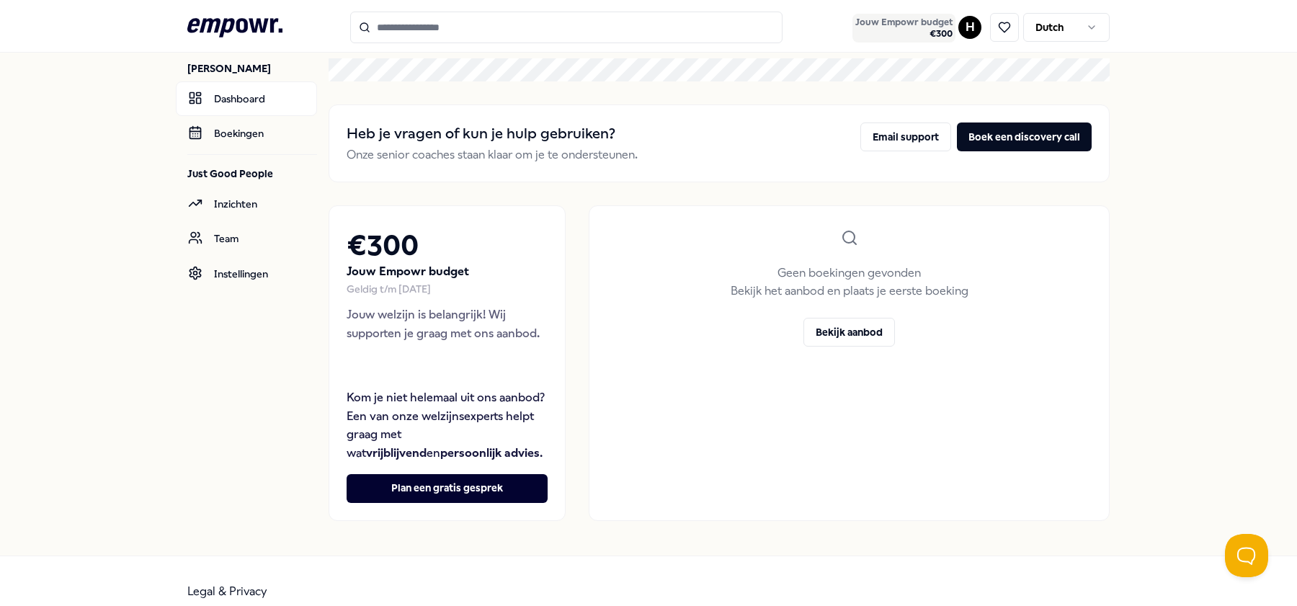
scroll to position [48, 0]
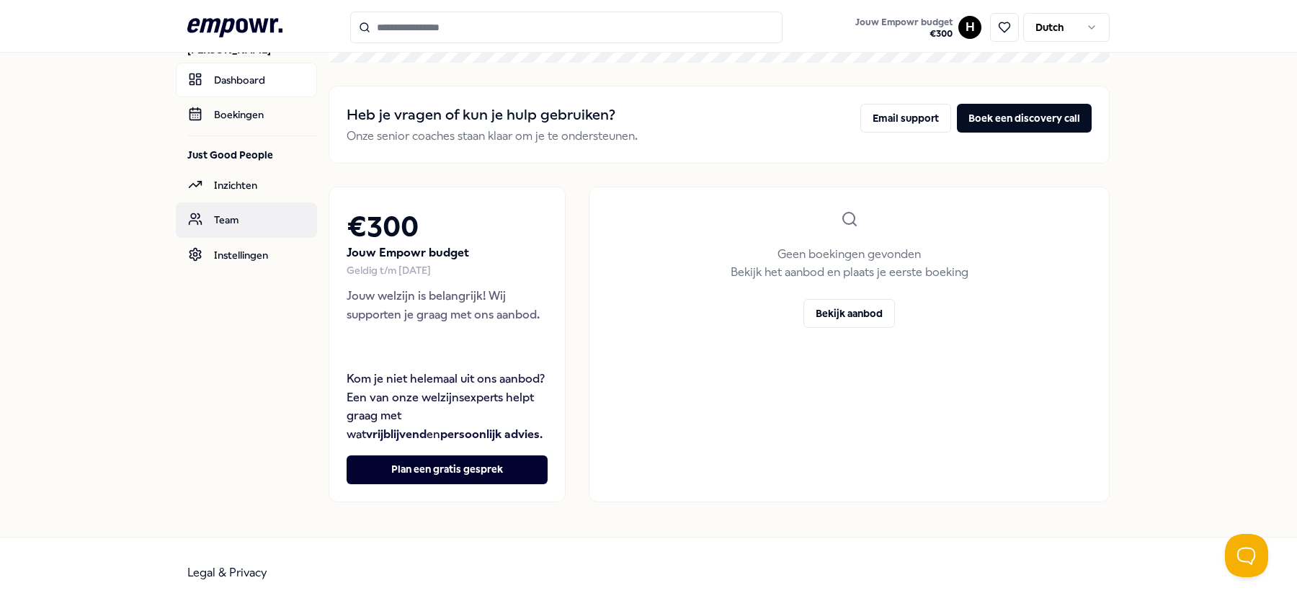
click at [256, 220] on link "Team" at bounding box center [246, 219] width 141 height 35
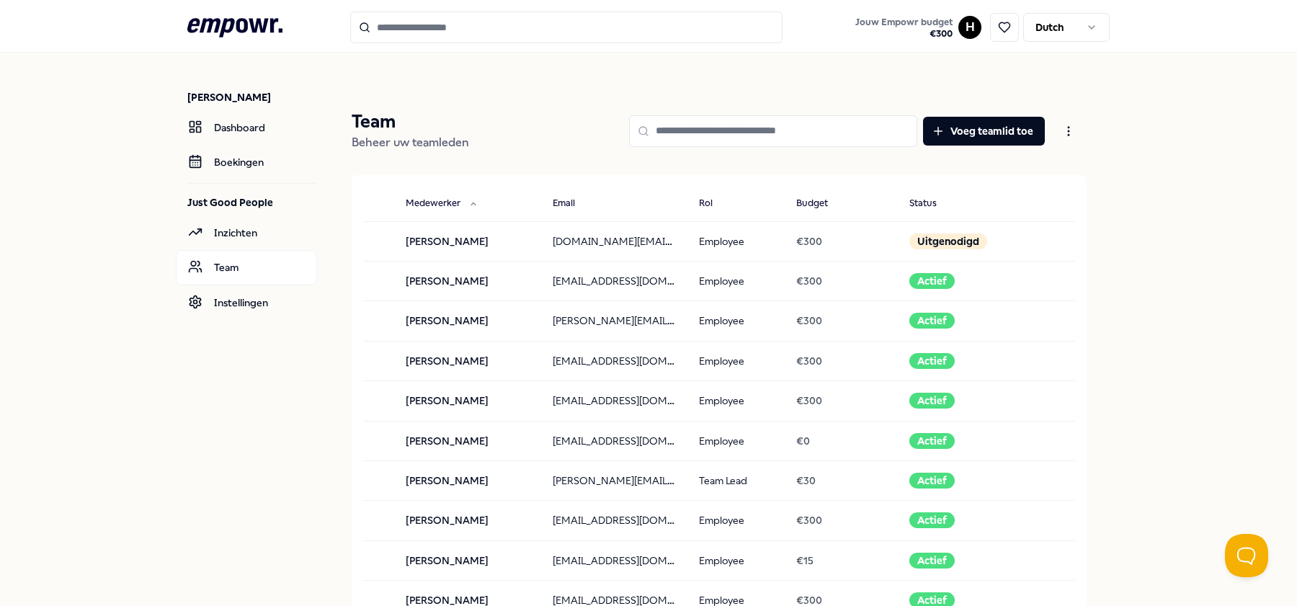
scroll to position [1, 0]
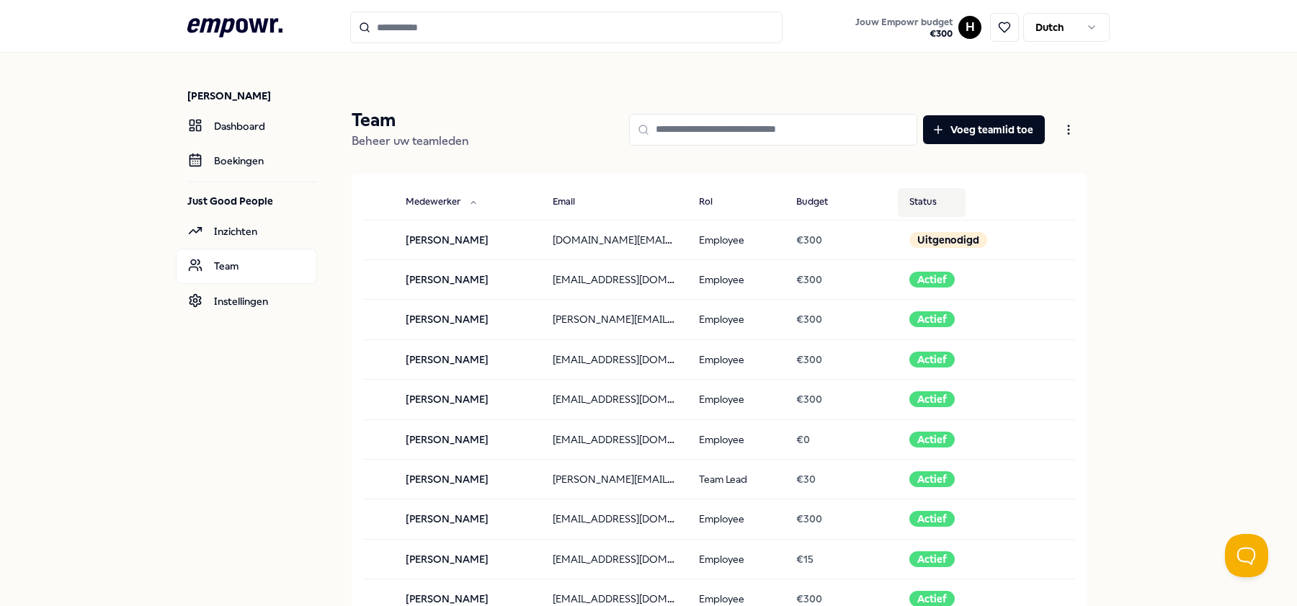
click at [929, 195] on button "Status" at bounding box center [932, 202] width 68 height 29
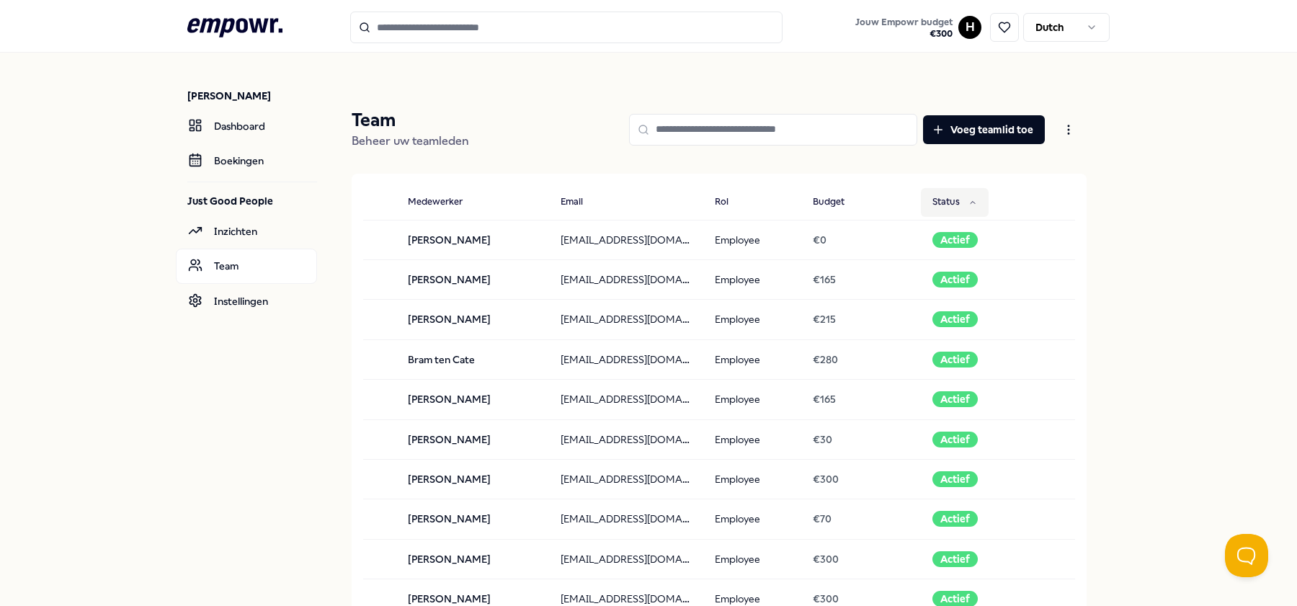
click at [929, 196] on button "Status" at bounding box center [955, 202] width 68 height 29
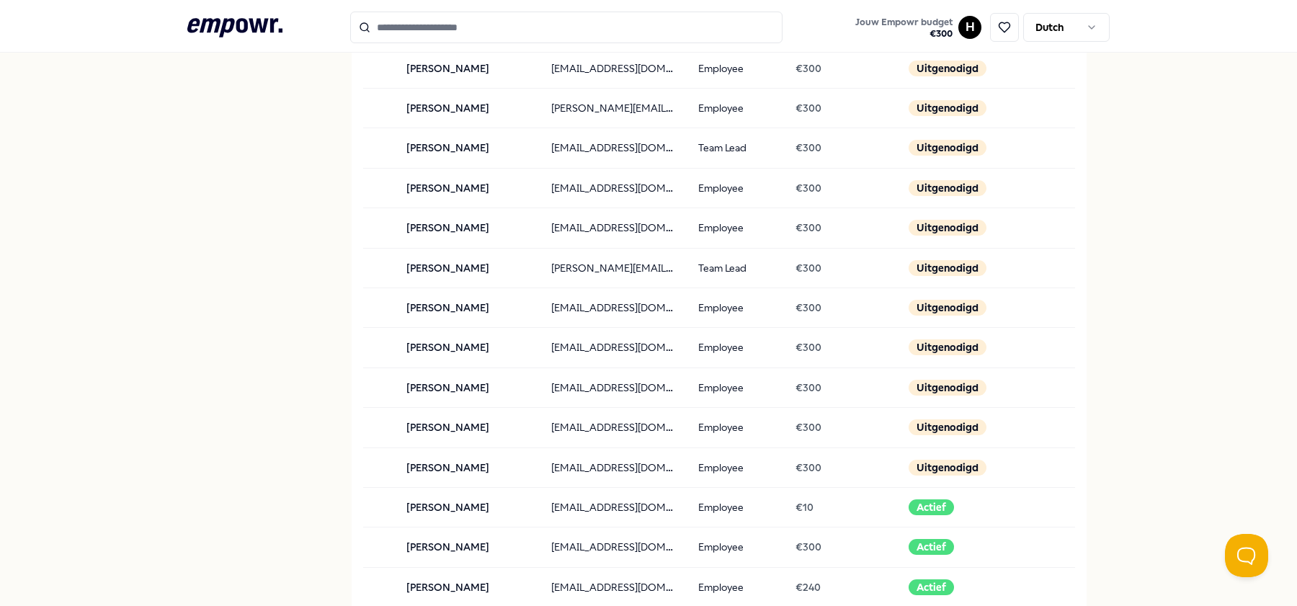
scroll to position [0, 0]
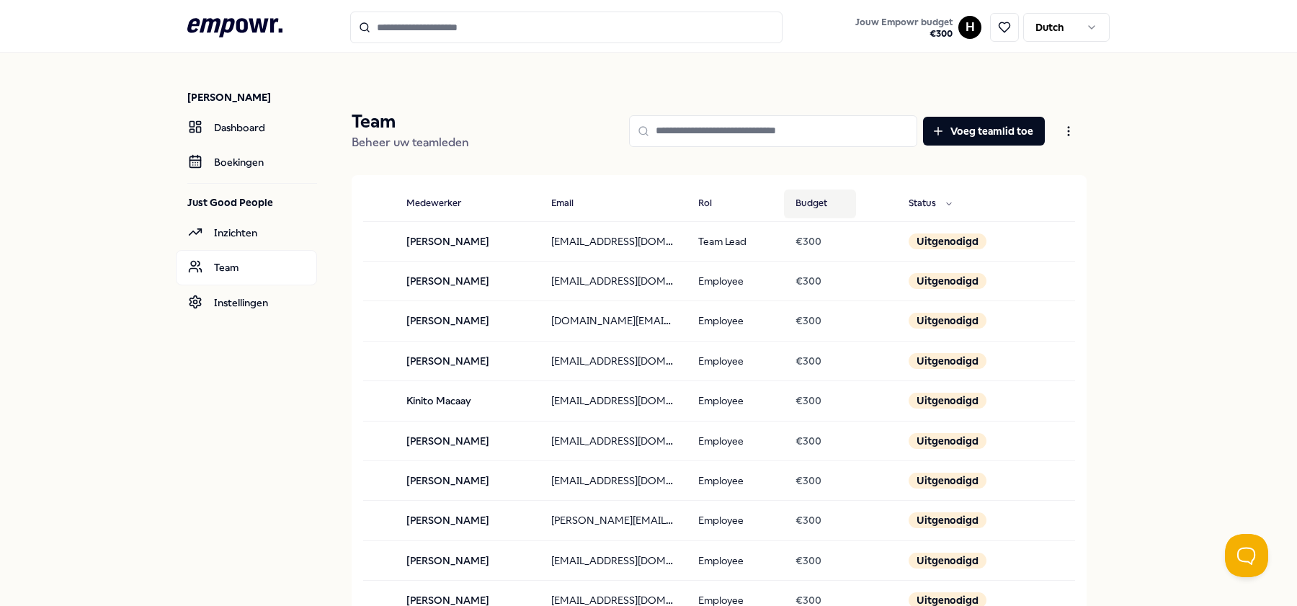
click at [813, 201] on button "Budget" at bounding box center [820, 203] width 72 height 29
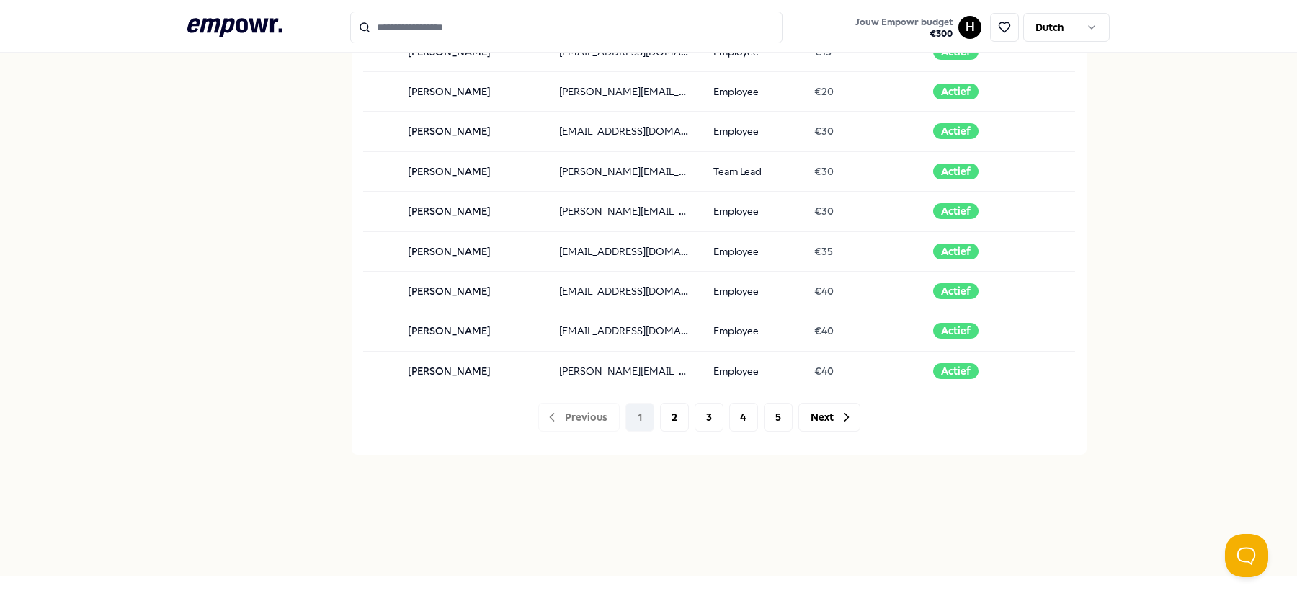
scroll to position [1427, 0]
